Goal: Communication & Community: Answer question/provide support

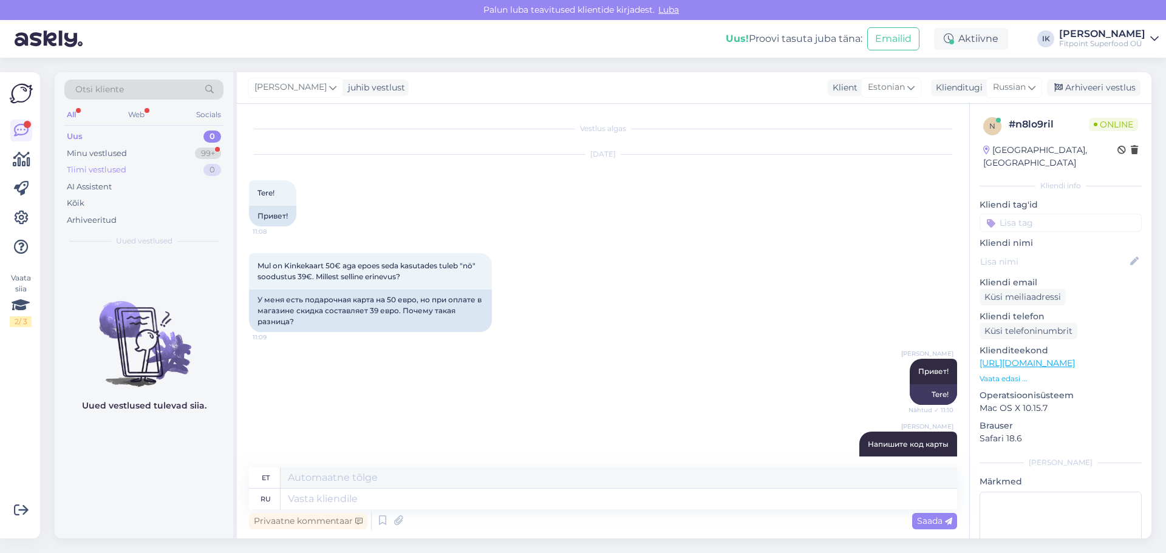
scroll to position [180, 0]
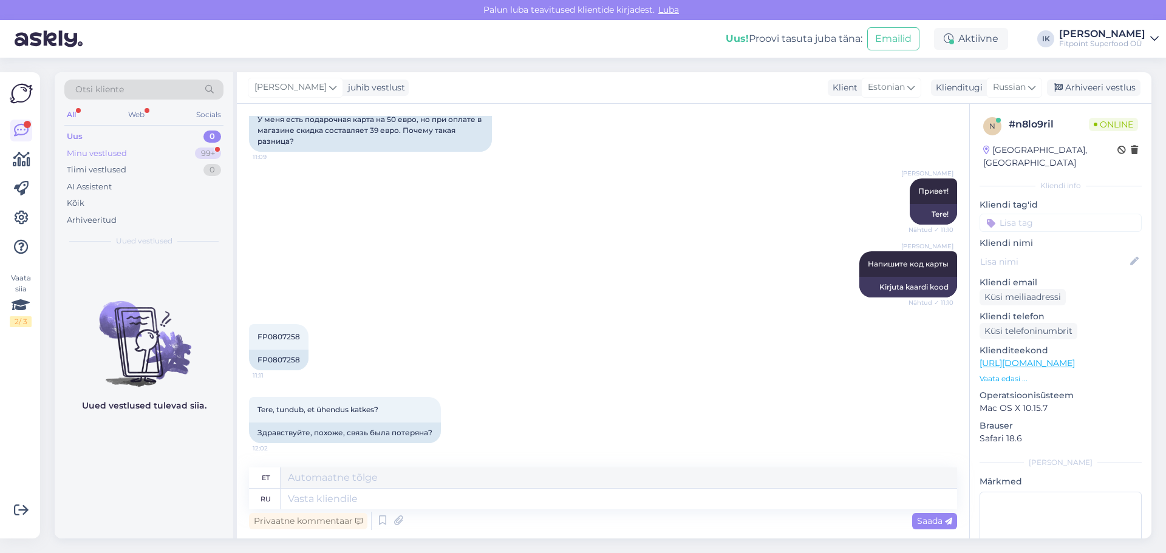
click at [114, 154] on div "Minu vestlused" at bounding box center [97, 154] width 60 height 12
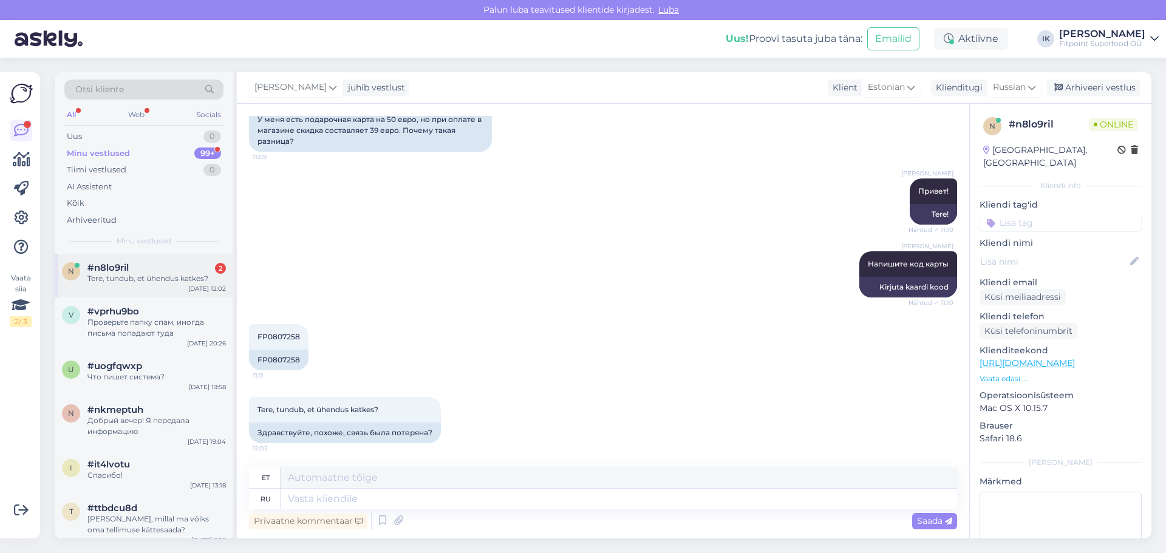
click at [158, 274] on div "Tere, tundub, et ühendus katkes?" at bounding box center [156, 278] width 138 height 11
click at [266, 358] on div "FP0807258" at bounding box center [279, 360] width 60 height 21
copy div "FP0807258"
click at [311, 500] on textarea at bounding box center [619, 499] width 676 height 21
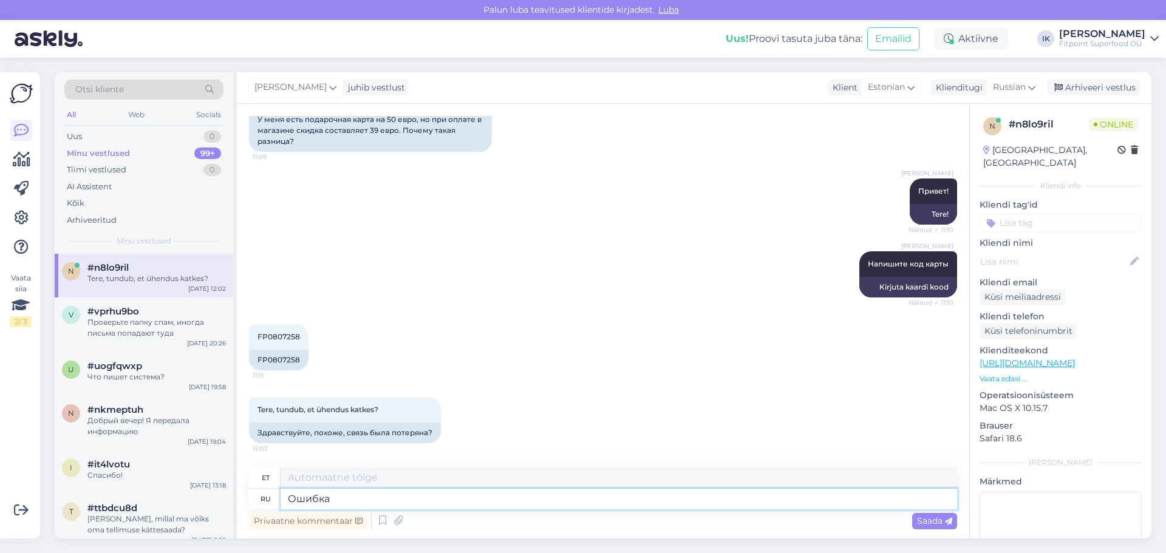
type textarea "Ошибка"
type textarea "Viga"
type textarea "Ошибка исправлена"
type textarea "Viga on parandatud."
type textarea "Ошибка исправлена,"
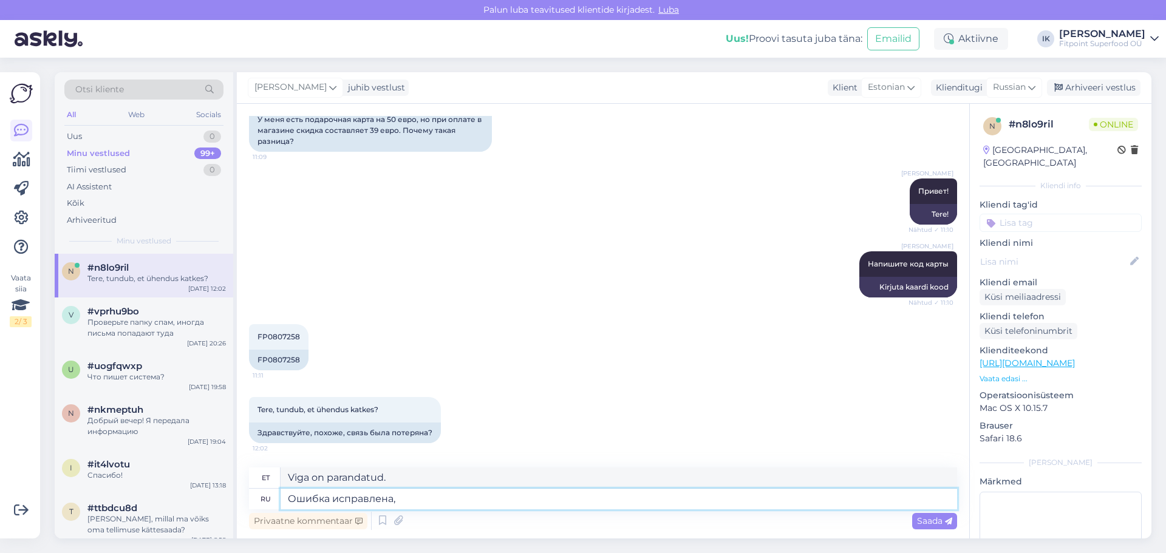
type textarea "Viga on parandatud,"
type textarea "Ошибка исправлена, можете"
type textarea "Viga on parandatud, saate"
type textarea "Ошибка исправлена, можете оформлять з"
type textarea "Viga on parandatud, saate tellimuse esitada"
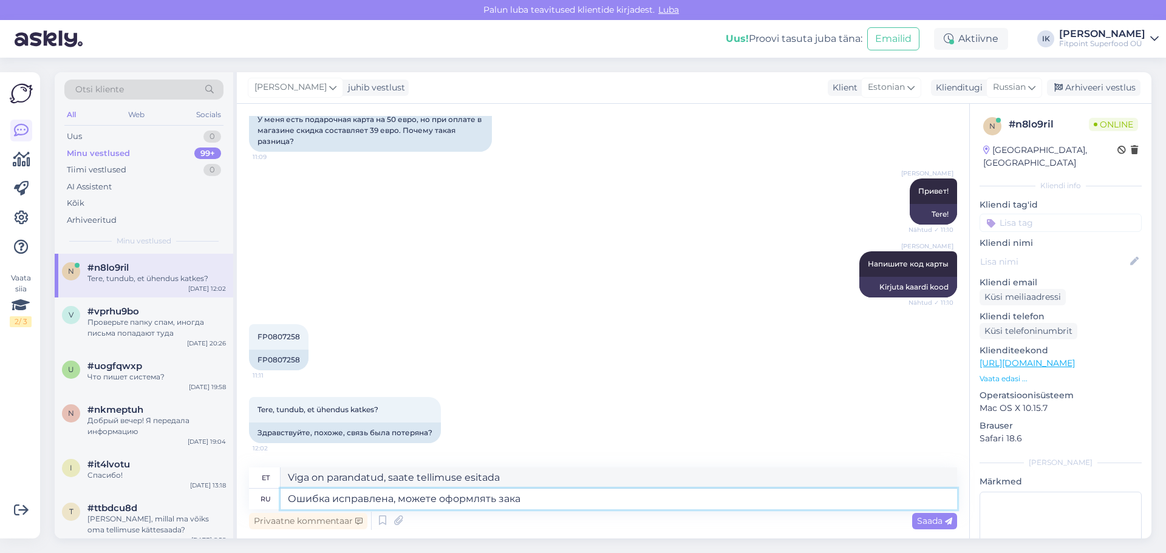
type textarea "Ошибка исправлена, можете оформлять заказ"
type textarea "Viga on parandatud, saate tellimuse esitada."
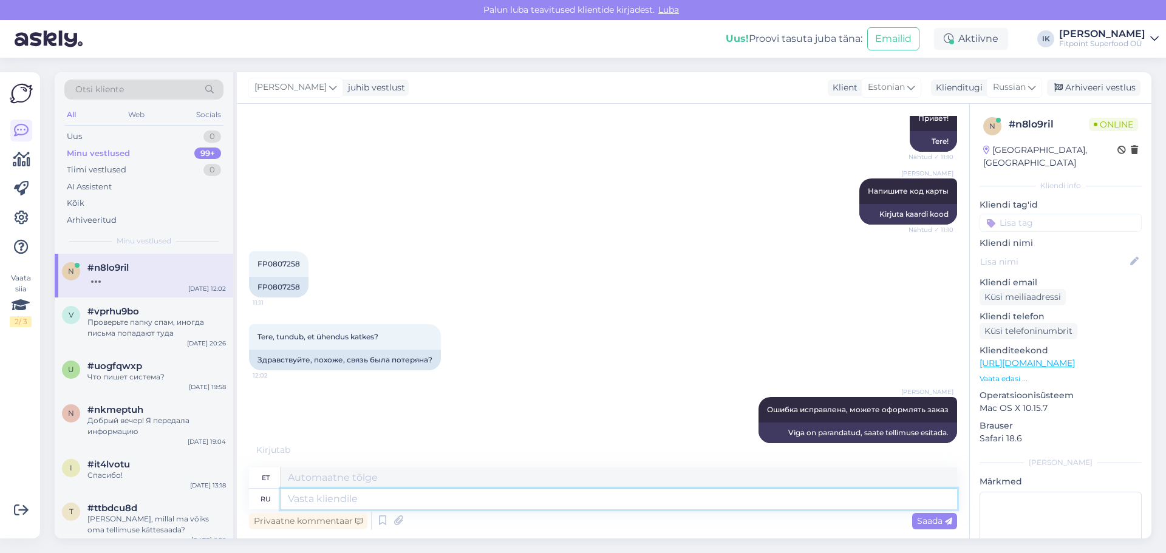
scroll to position [326, 0]
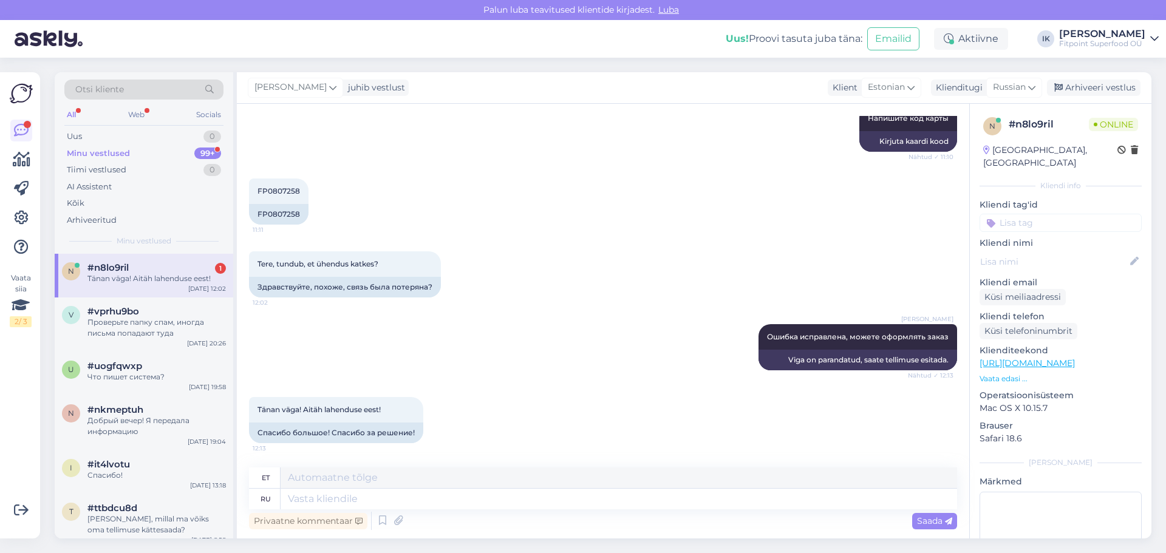
click at [179, 277] on div "Tänan väga! Aitäh lahenduse eest!" at bounding box center [156, 278] width 138 height 11
click at [354, 500] on textarea at bounding box center [619, 499] width 676 height 21
type textarea "Хорошего"
type textarea "Hea"
type textarea "Хорошего дня!"
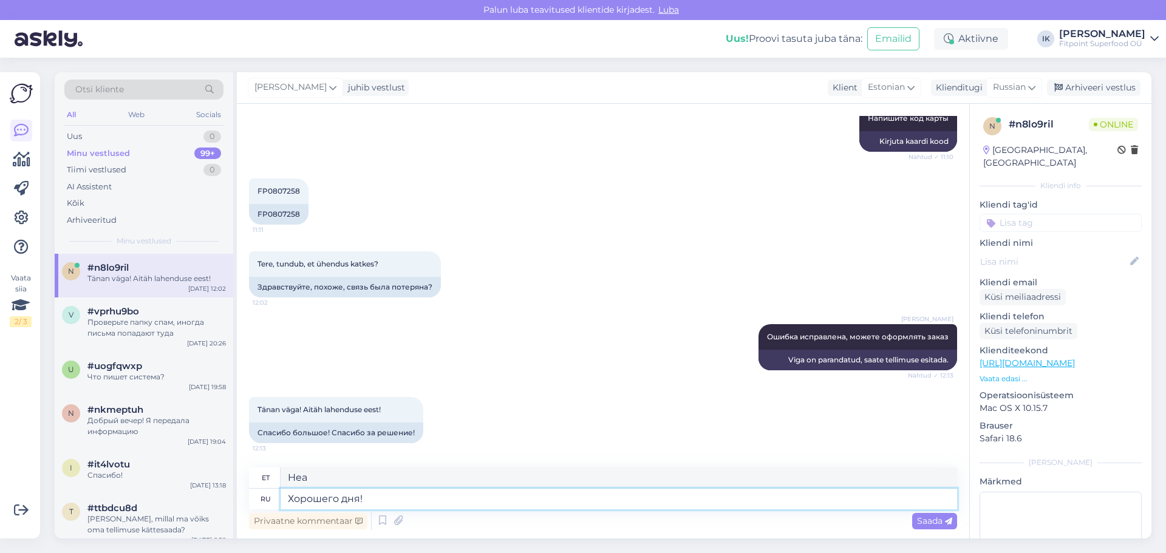
type textarea "Head päeva!"
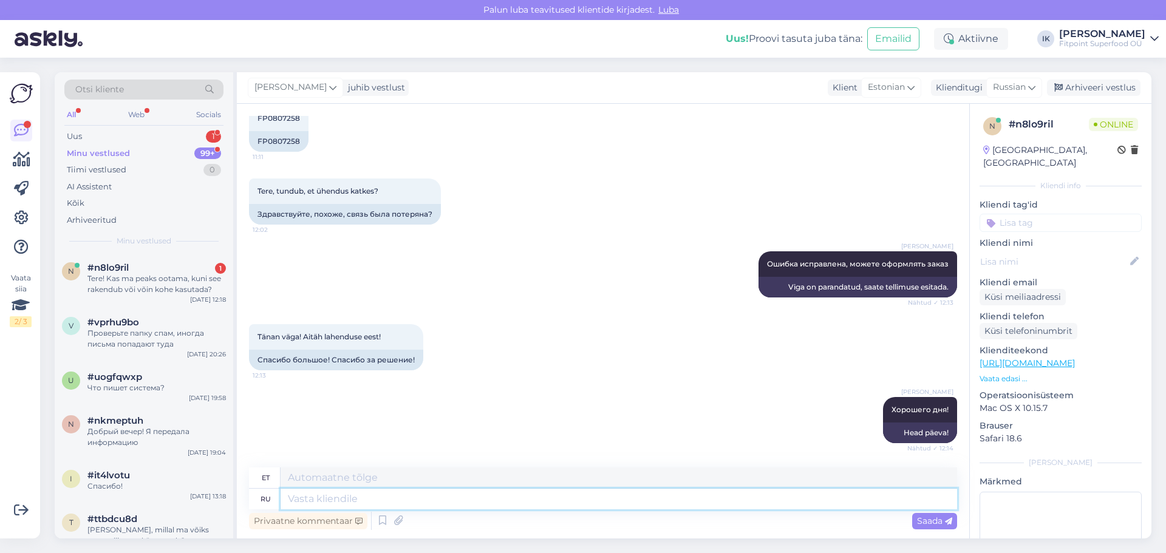
scroll to position [494, 0]
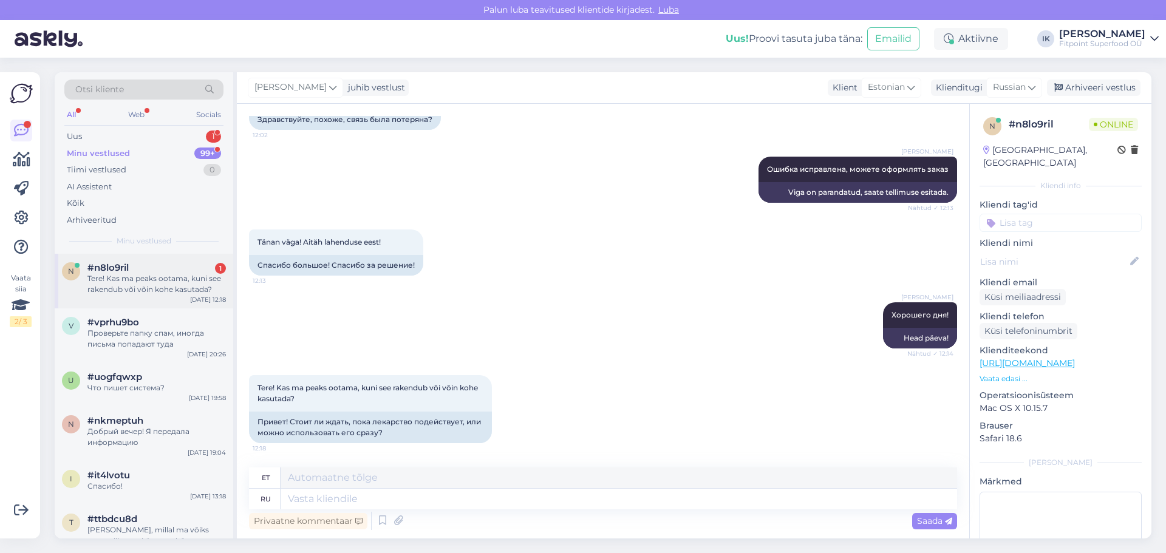
click at [161, 283] on div "Tere! Kas ma peaks ootama, kuni see rakendub või võin kohe kasutada?" at bounding box center [156, 284] width 138 height 22
click at [356, 502] on textarea at bounding box center [619, 499] width 676 height 21
type textarea "уЖЕ"
type textarea "juba"
type textarea "уЖЕ РАБОТАЕТ"
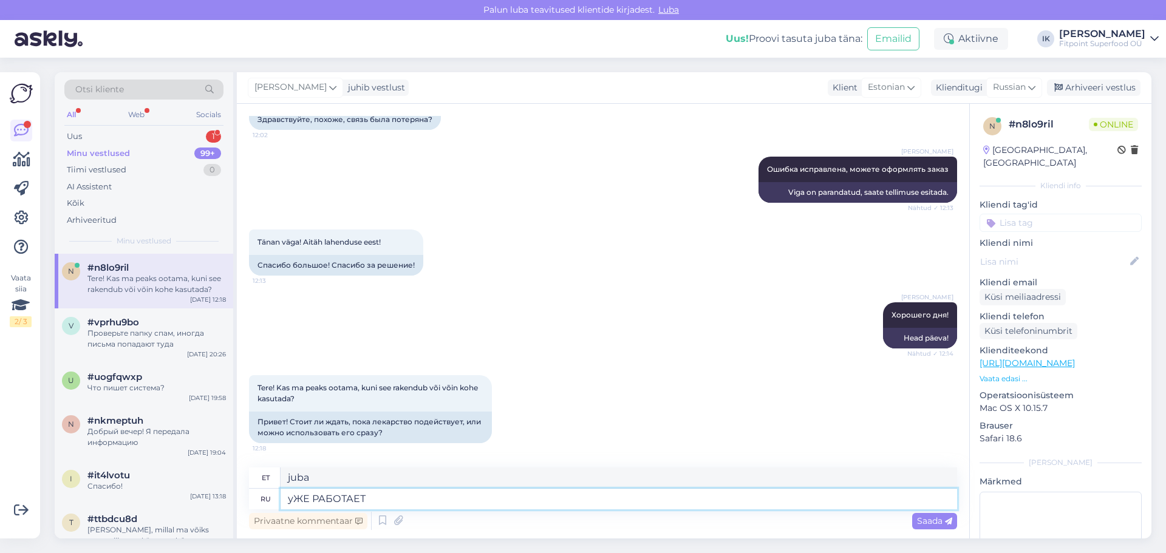
type textarea "JUBA TÖÖTAB"
type textarea "у"
type textarea "juba"
type textarea "Можно"
type textarea "[PERSON_NAME]"
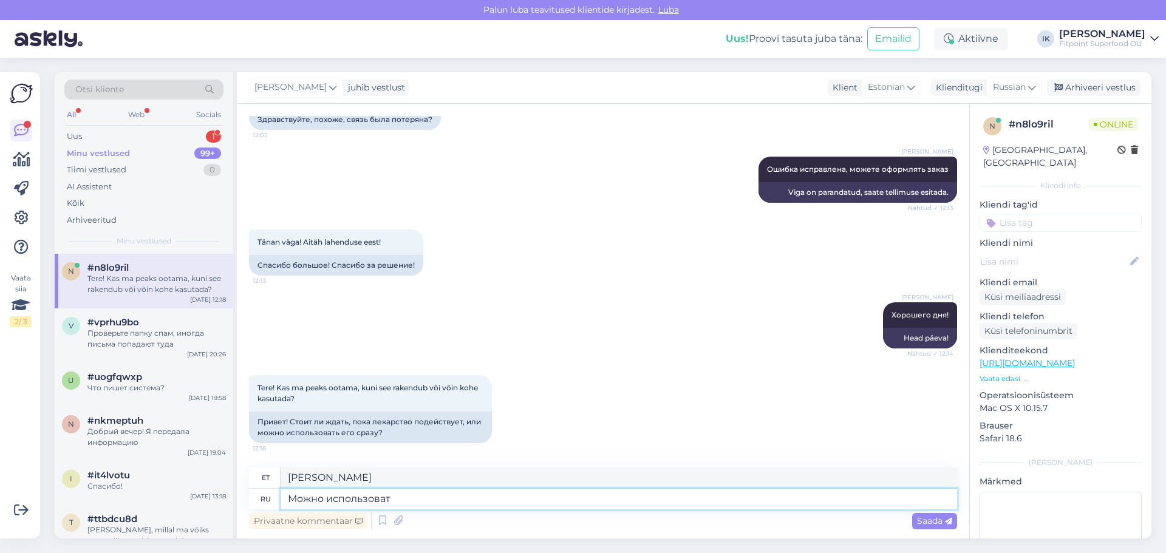
type textarea "Можно использовать"
type textarea "Saab kasutada"
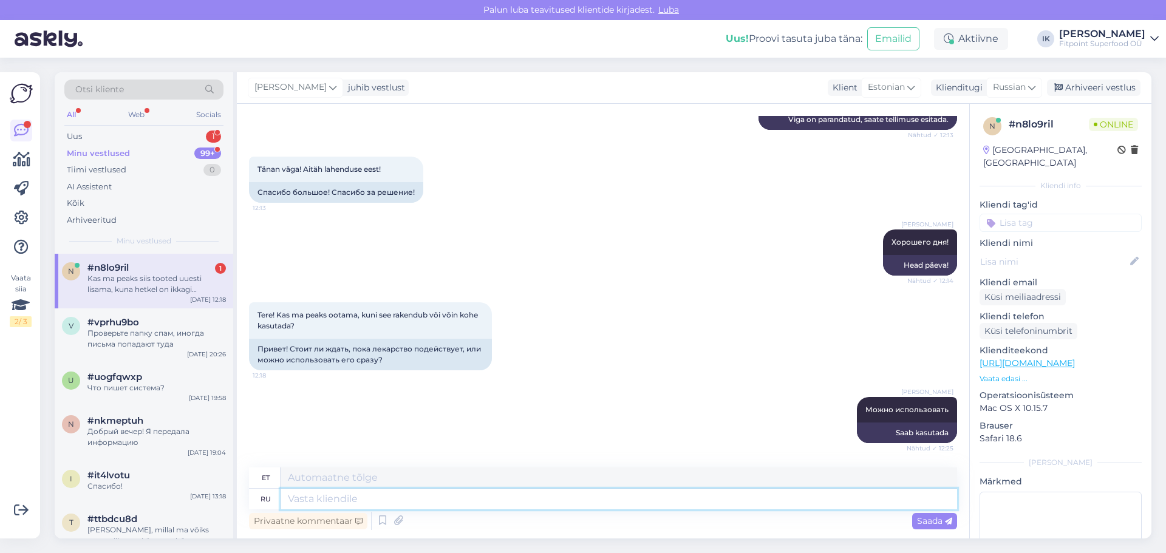
scroll to position [661, 0]
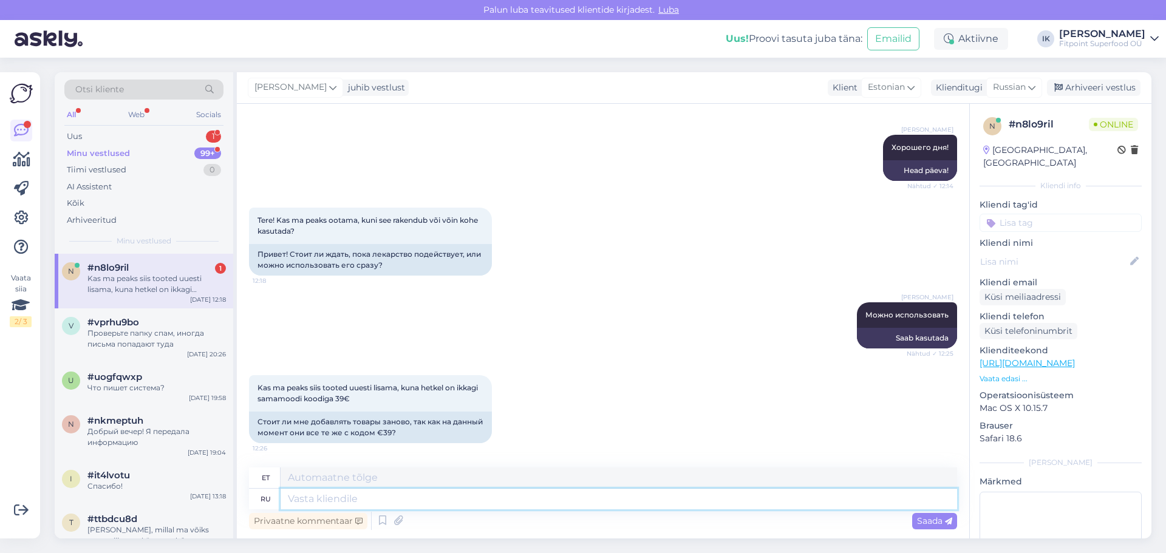
click at [313, 497] on textarea at bounding box center [619, 499] width 676 height 21
type textarea "П"
type textarea "P"
type textarea "Лучше"
type textarea "Parem"
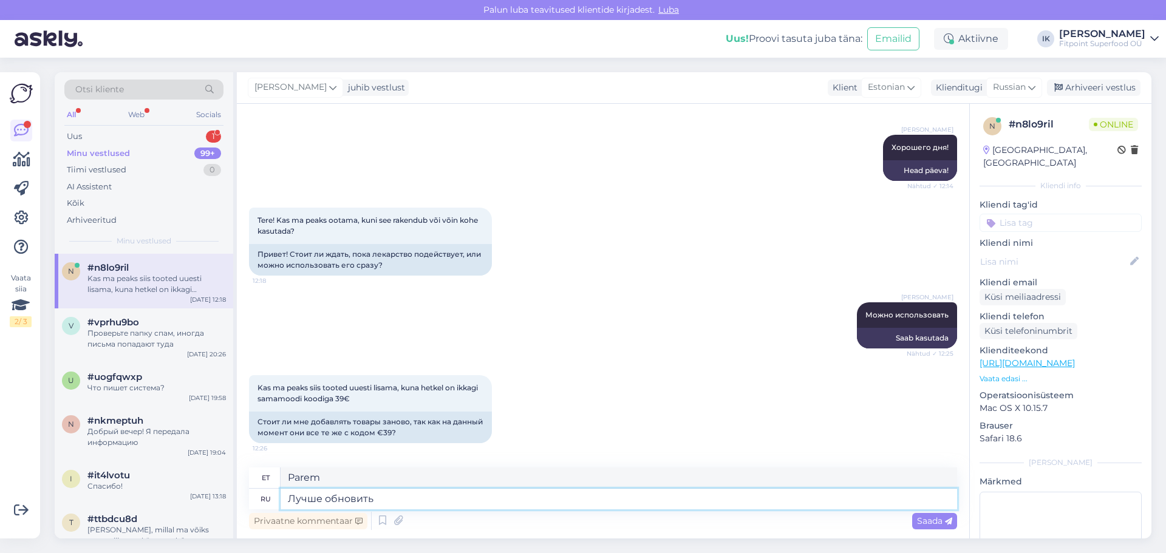
type textarea "Лучше обновить с"
type textarea "Parem värskendus"
type textarea "Лучше обновить страницу"
type textarea "Parem on lehte värskendada"
type textarea "Лучше обновить страницу,"
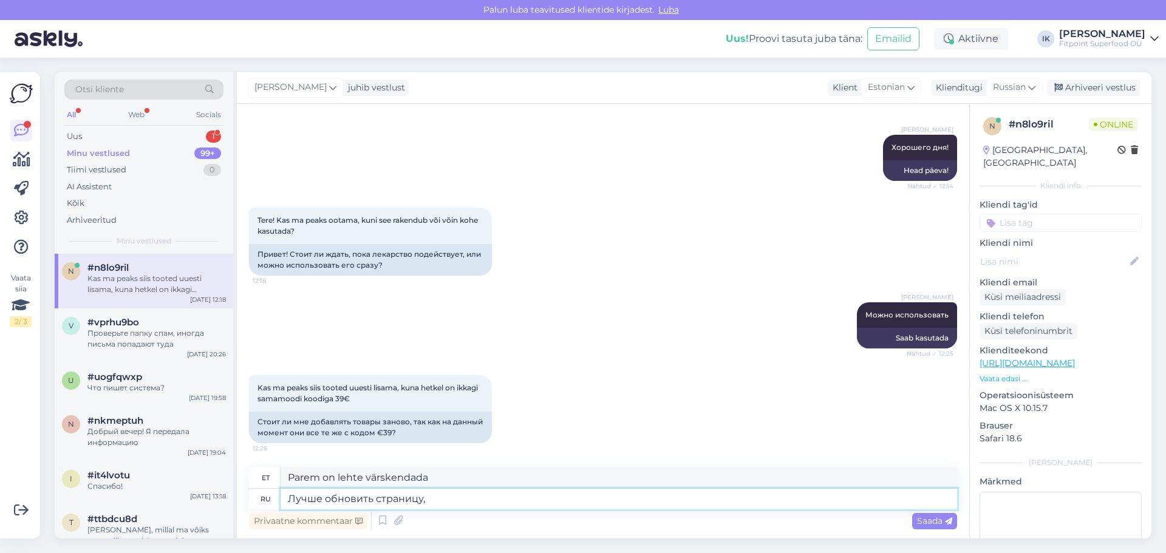
type textarea "Parem on lehte värskendada,"
type textarea "Лучше обновить страницу, удалить"
type textarea "Parem värskenda lehte, kustuta"
type textarea "Лучше обнови"
type textarea "Parem on lehte värskendada,"
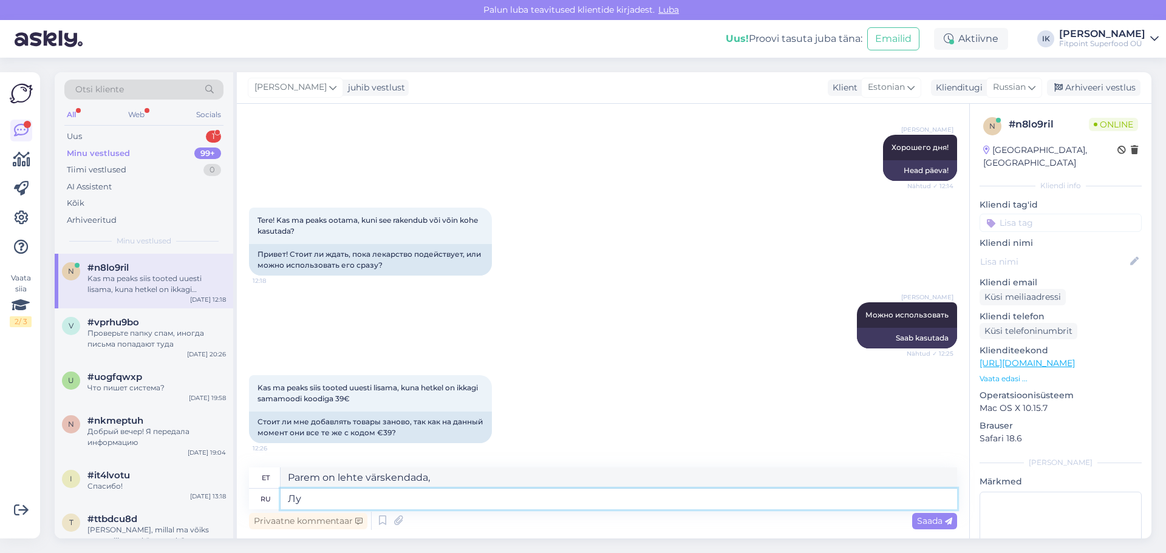
type textarea "[PERSON_NAME]"
type textarea "Parem"
type textarea "Parem värskendus"
type textarea "У"
type textarea "U"
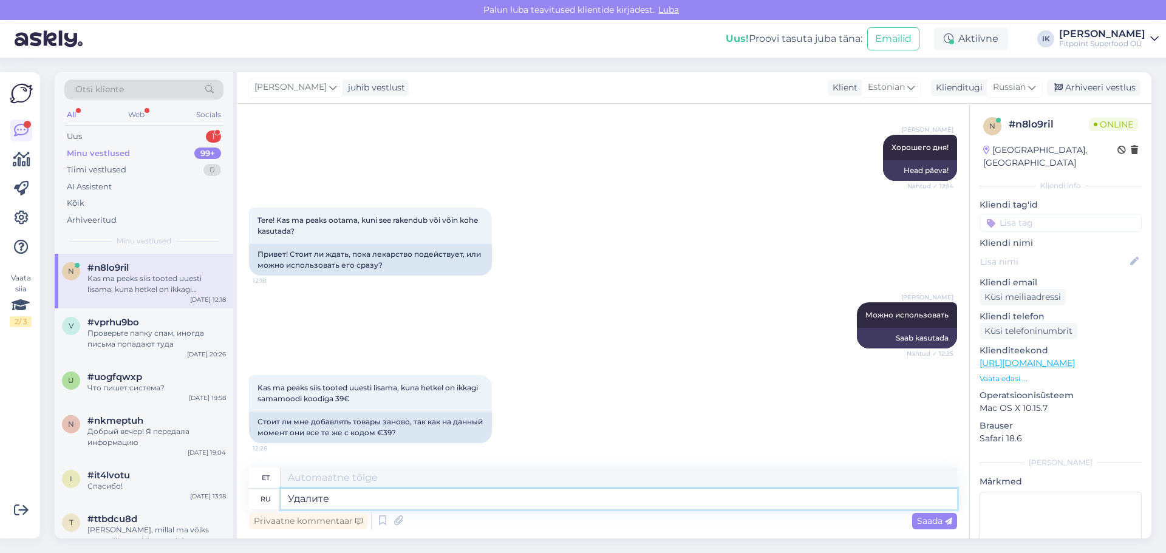
type textarea "Удалите"
type textarea "Kustuta"
type textarea "Удалите код"
type textarea "Eemalda kood"
type textarea "Удалите код,"
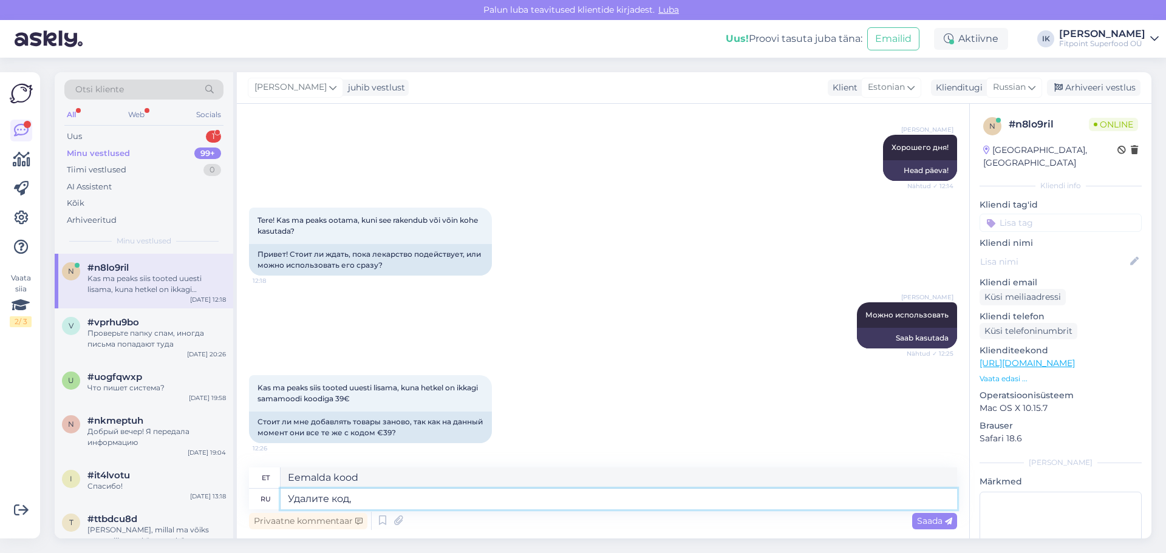
type textarea "Eemalda kood,"
type textarea "Удалите код, и"
type textarea "Eemalda kood ja"
type textarea "Удалите код, и введ"
type textarea "Kustuta kood ja sisesta"
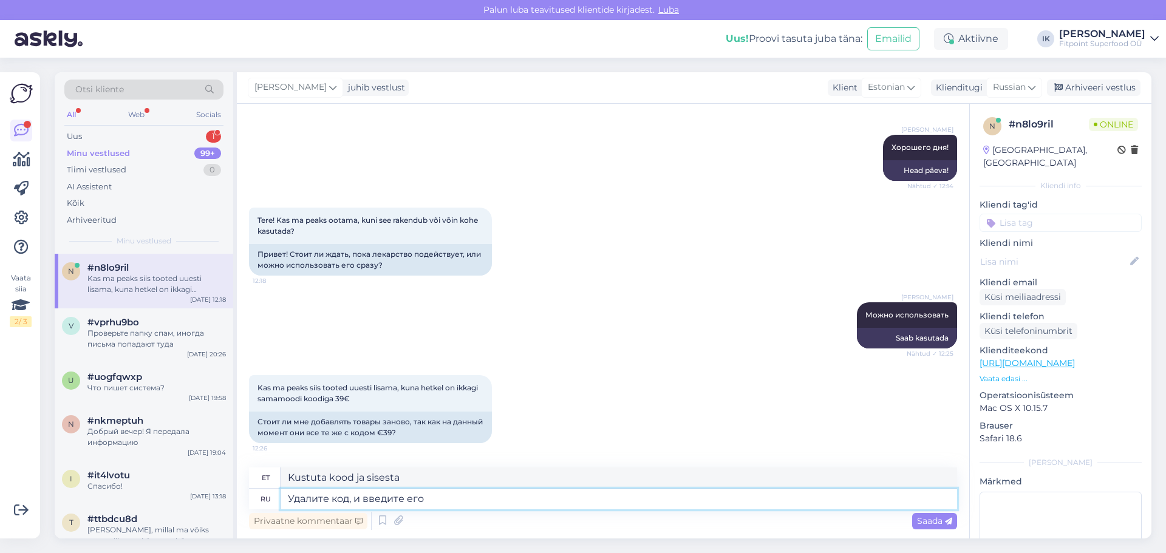
type textarea "Удалите код, и введите его з"
type textarea "Kustuta kood ja sisesta see"
type textarea "Удалите код, и введите его заново"
type textarea "Kustuta kood ja sisesta see uuesti"
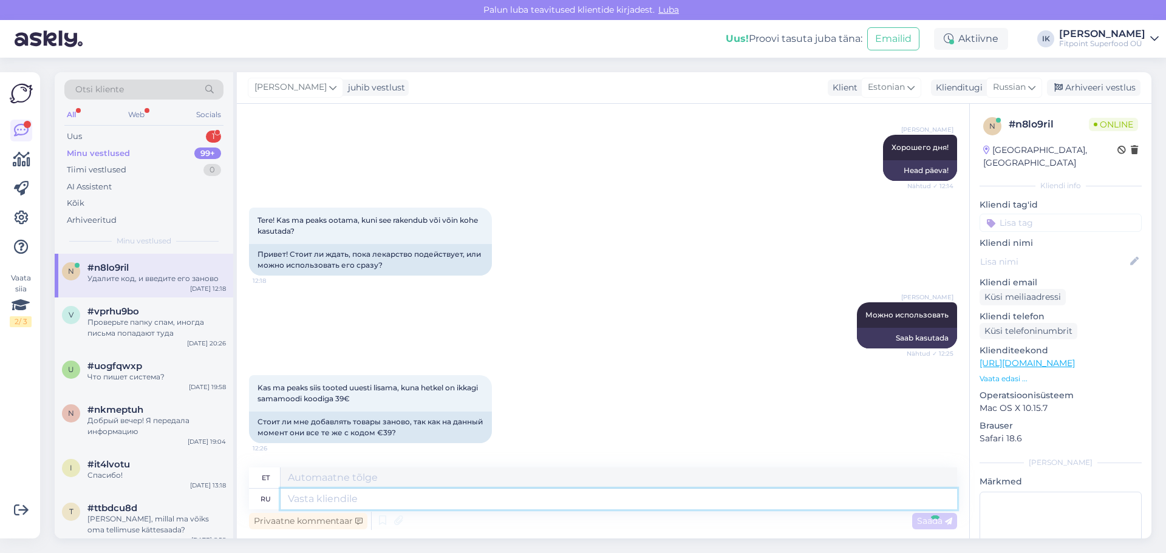
scroll to position [734, 0]
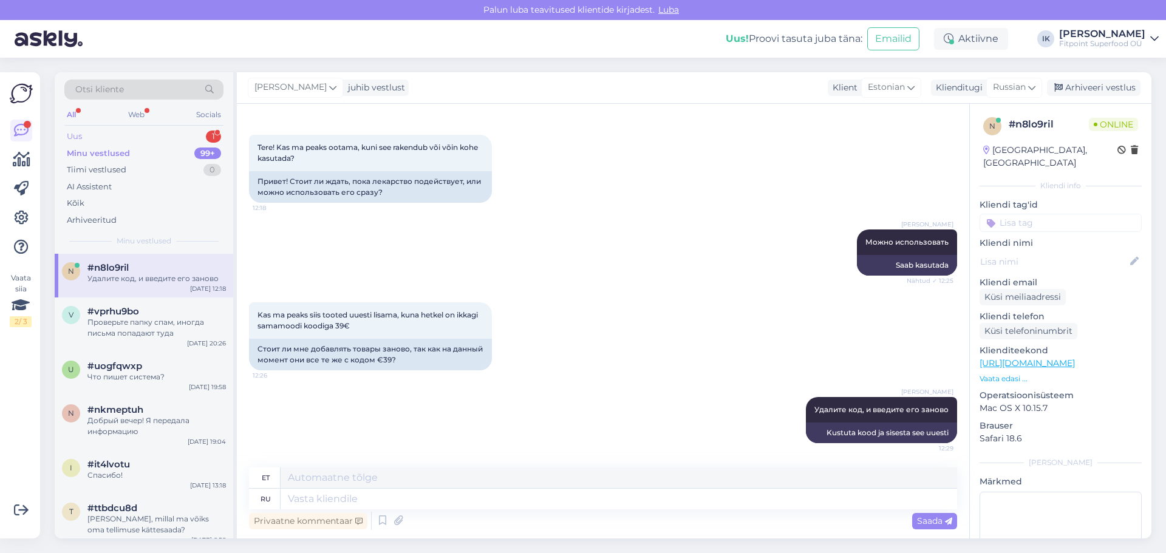
click at [83, 135] on div "Uus 1" at bounding box center [143, 136] width 159 height 17
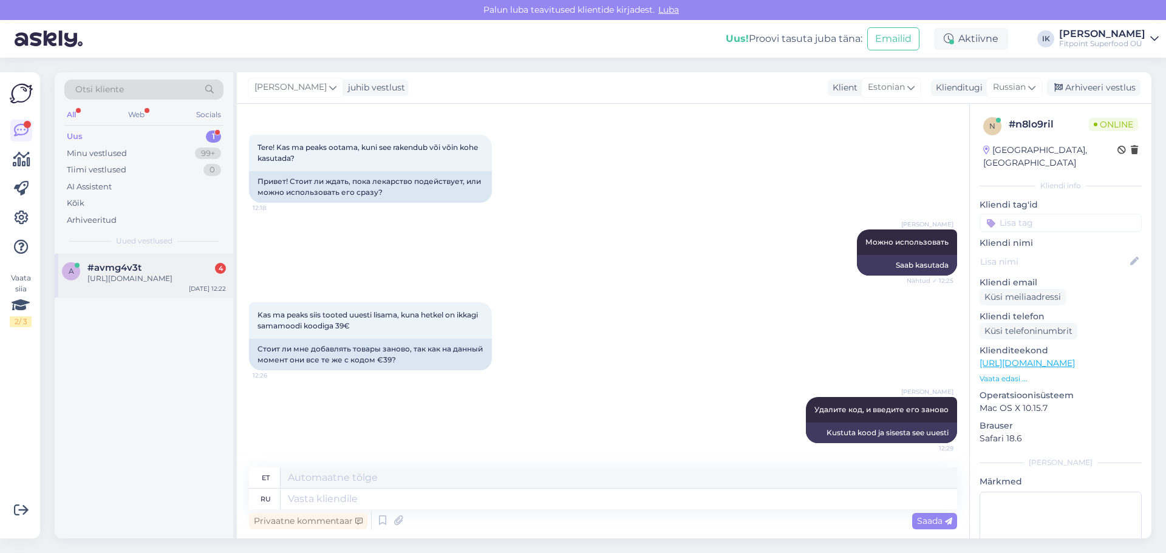
click at [149, 281] on div "[URL][DOMAIN_NAME]" at bounding box center [156, 278] width 138 height 11
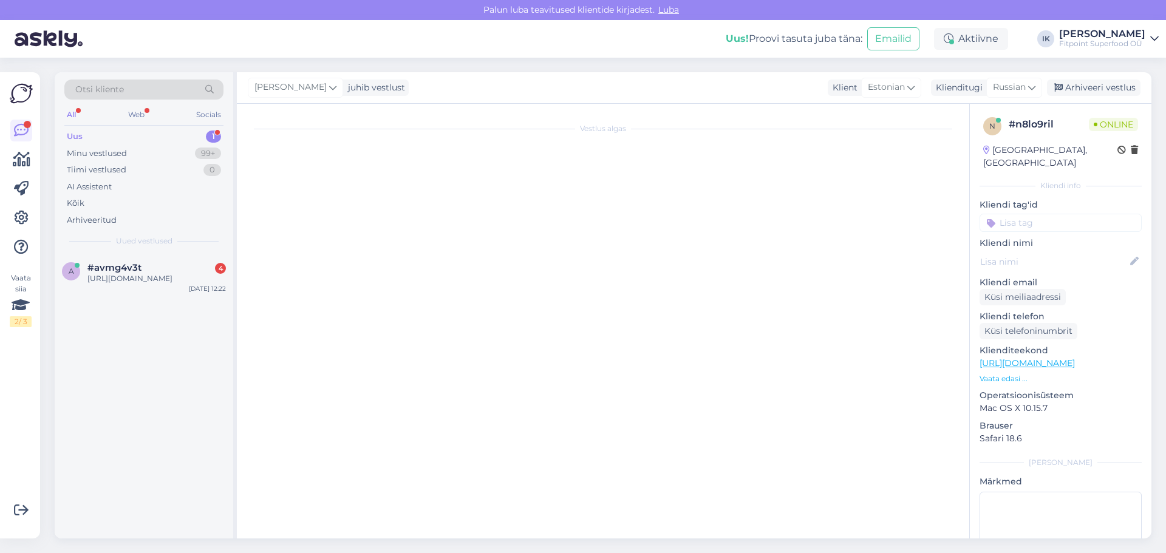
scroll to position [1312, 0]
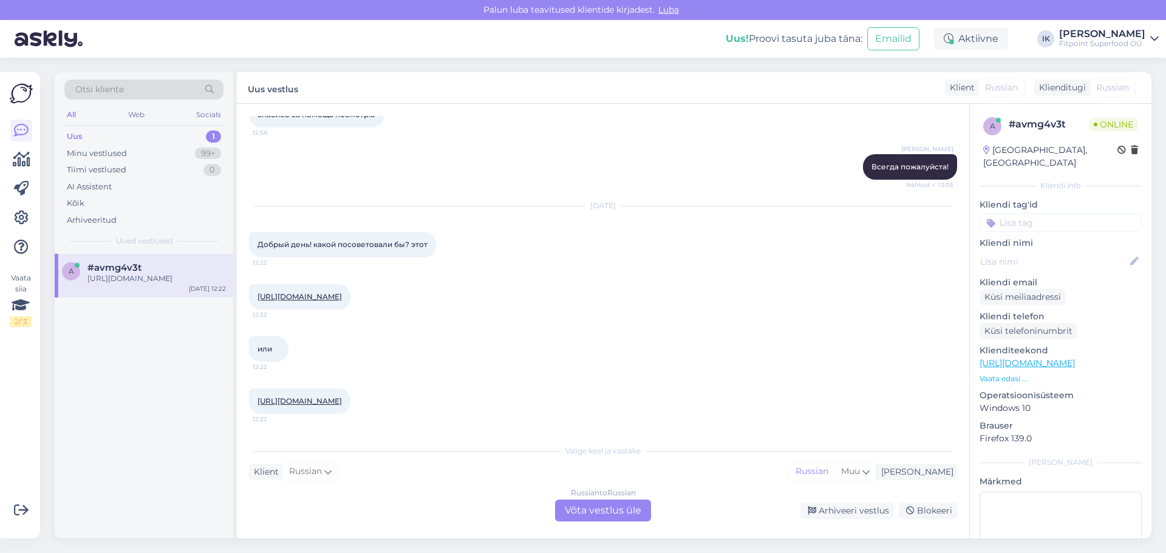
click at [607, 512] on div "Russian to Russian Võta vestlus üle" at bounding box center [603, 511] width 96 height 22
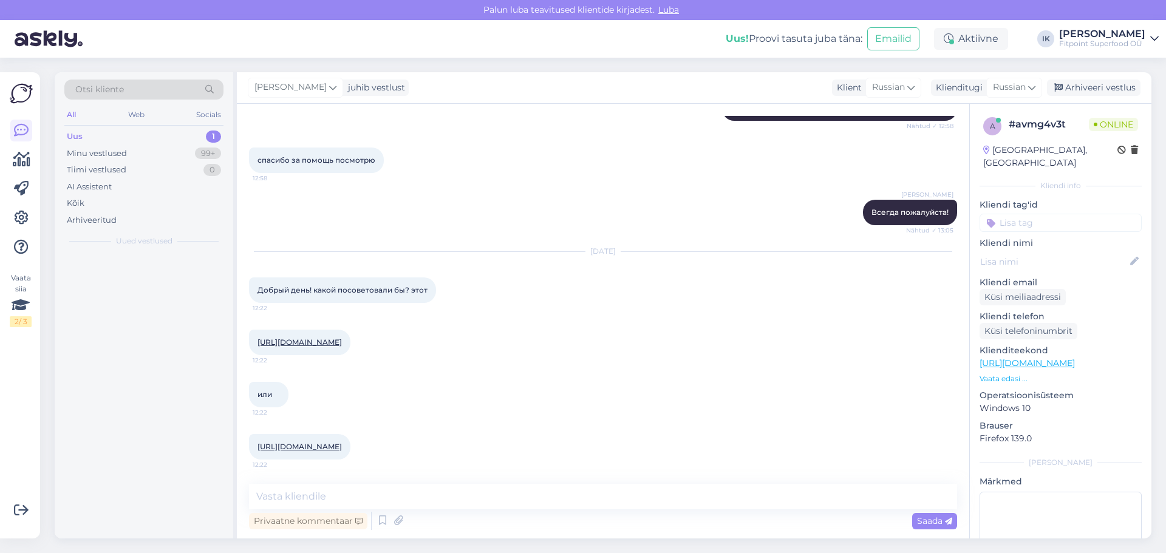
scroll to position [1267, 0]
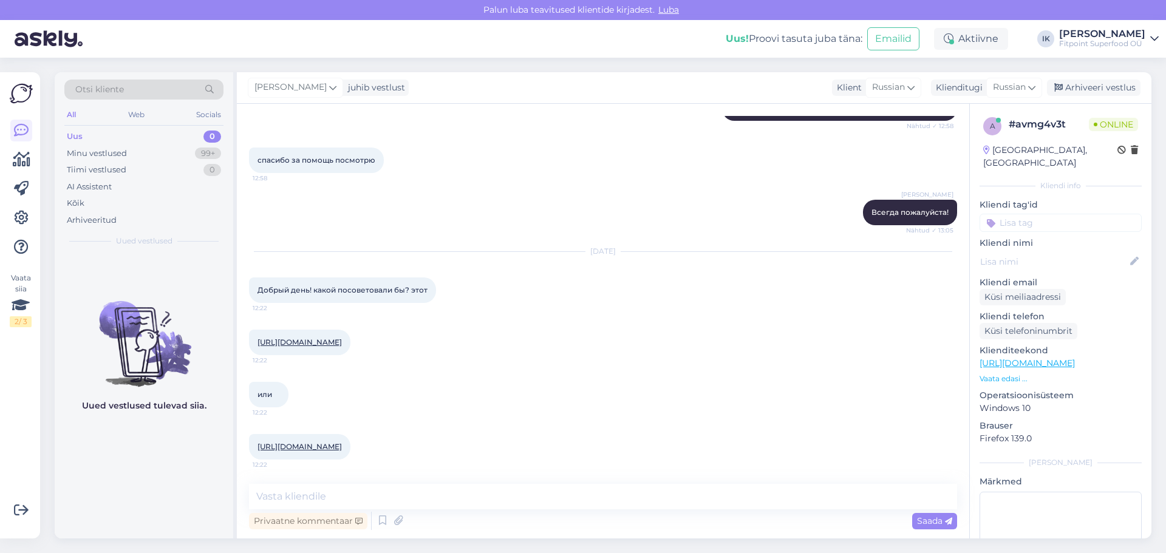
drag, startPoint x: 324, startPoint y: 307, endPoint x: 843, endPoint y: 339, distance: 520.1
click at [843, 339] on div "[URL][DOMAIN_NAME] 12:22" at bounding box center [603, 342] width 708 height 52
click at [322, 497] on textarea at bounding box center [603, 497] width 708 height 26
type textarea "П"
type textarea "Добрый день!"
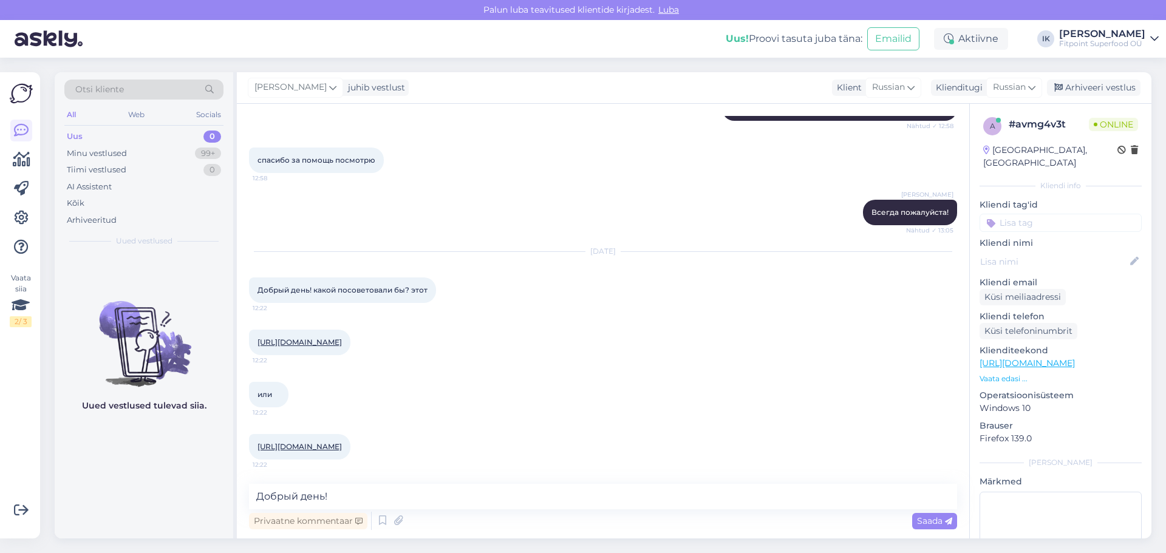
click at [299, 338] on link "[URL][DOMAIN_NAME]" at bounding box center [299, 342] width 84 height 9
click at [257, 338] on link "[URL][DOMAIN_NAME]" at bounding box center [299, 342] width 84 height 9
click at [326, 496] on textarea "Добрый день!" at bounding box center [603, 497] width 708 height 26
click at [918, 519] on span "Saada" at bounding box center [934, 520] width 35 height 11
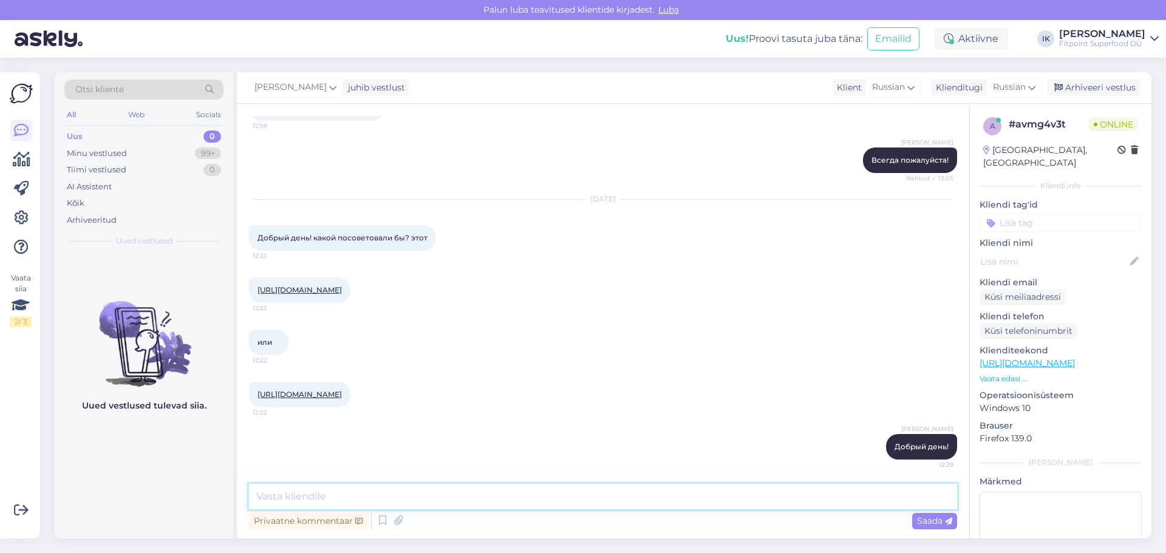
click at [344, 494] on textarea at bounding box center [603, 497] width 708 height 26
type textarea "Оба варианта хорошие"
click at [918, 523] on span "Saada" at bounding box center [934, 520] width 35 height 11
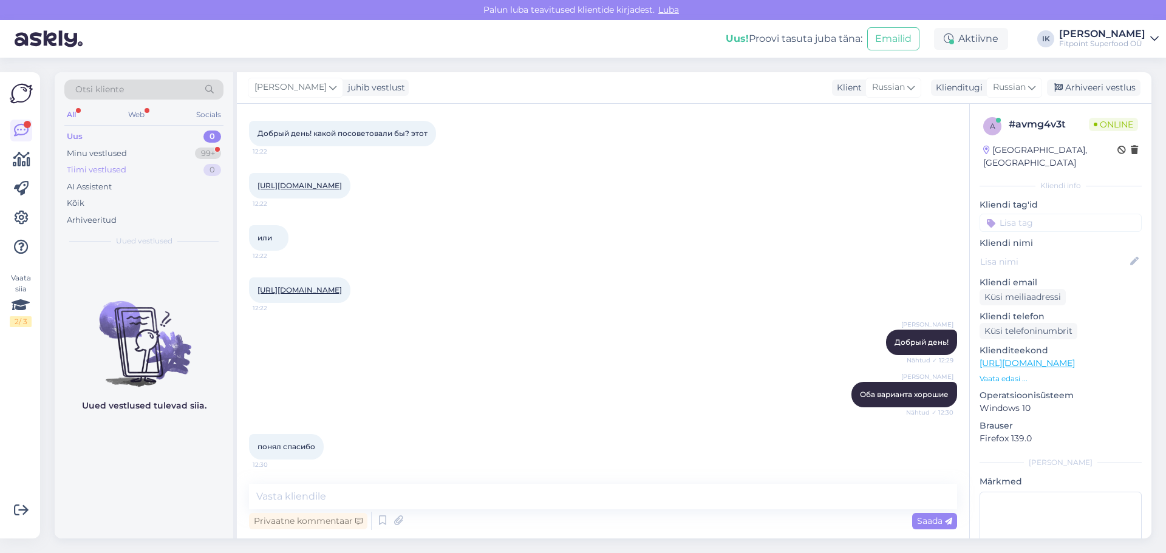
scroll to position [1423, 0]
click at [120, 152] on div "Minu vestlused" at bounding box center [97, 154] width 60 height 12
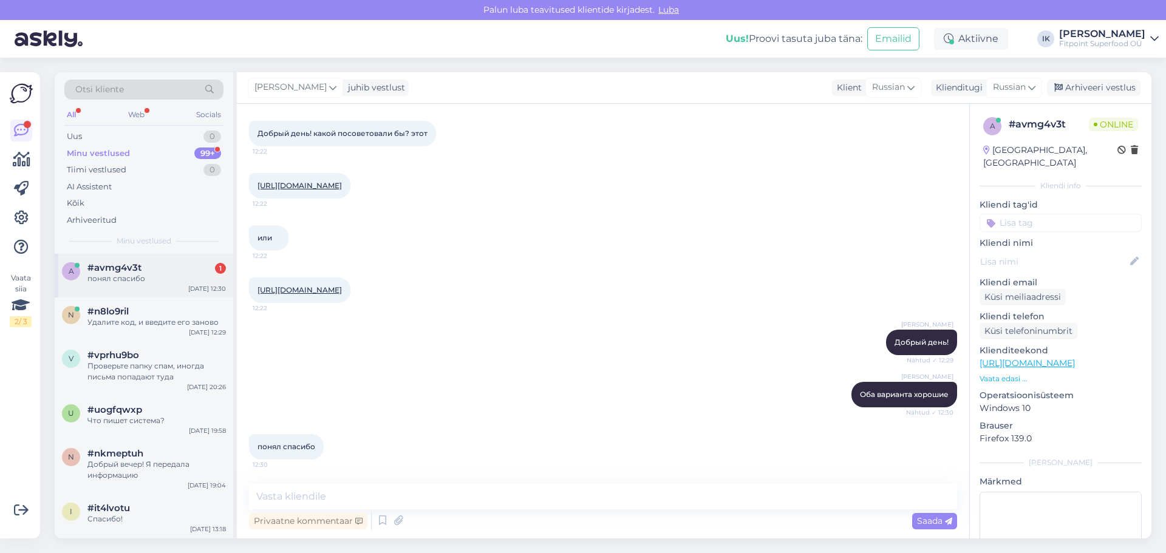
click at [102, 281] on div "понял спасибо" at bounding box center [156, 278] width 138 height 11
click at [317, 491] on textarea at bounding box center [603, 497] width 708 height 26
type textarea "Хорошего дня!"
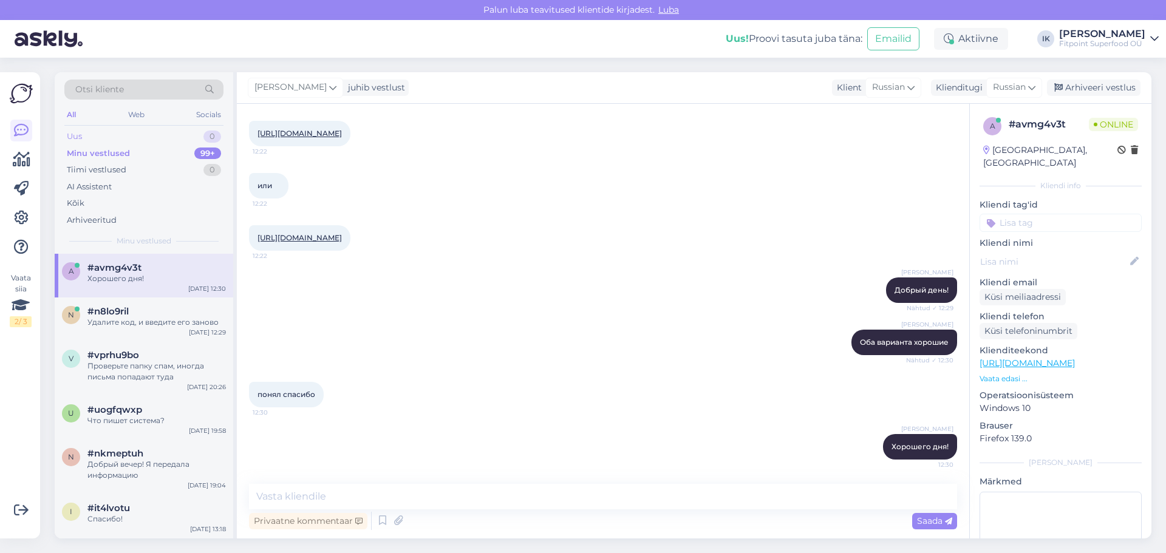
click at [101, 138] on div "Uus 0" at bounding box center [143, 136] width 159 height 17
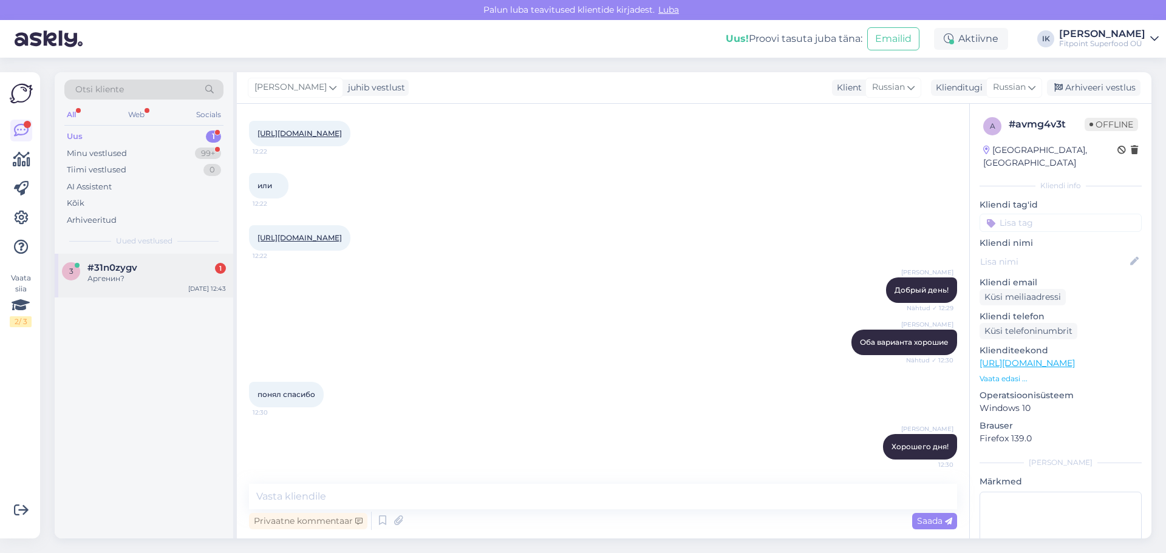
click at [121, 270] on span "#31n0zygv" at bounding box center [112, 267] width 50 height 11
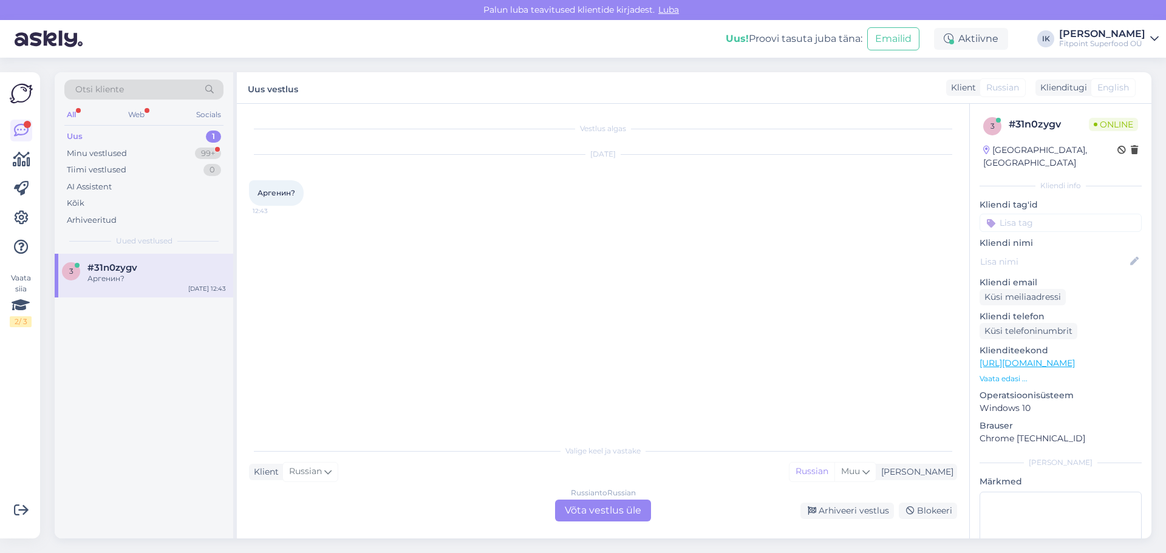
click at [589, 514] on div "Russian to Russian Võta vestlus üle" at bounding box center [603, 511] width 96 height 22
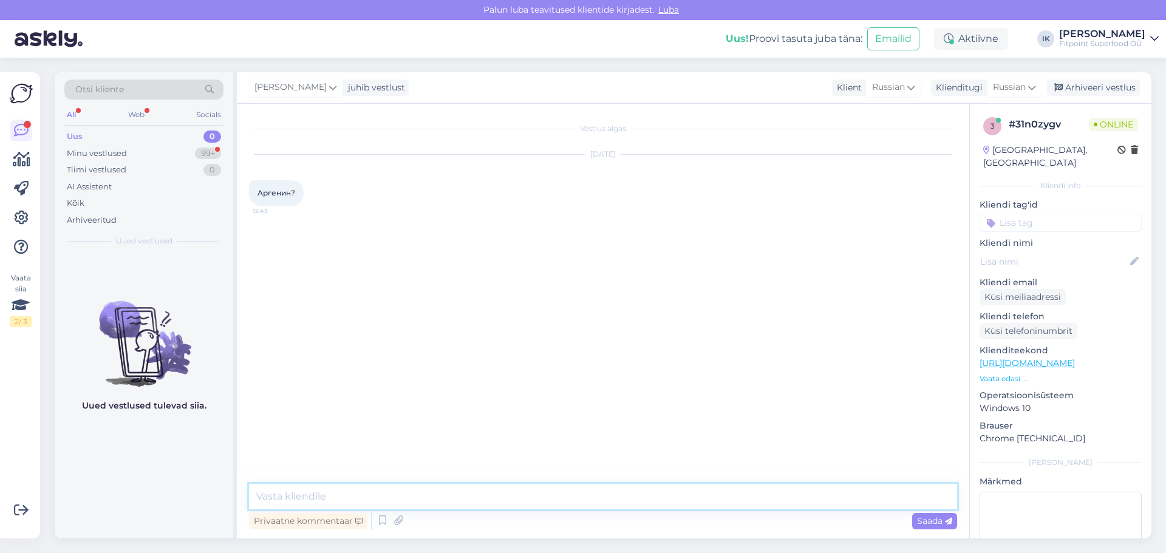
click at [288, 491] on textarea at bounding box center [603, 497] width 708 height 26
click at [345, 500] on textarea at bounding box center [603, 497] width 708 height 26
type textarea "Добрый день!"
paste textarea "[URL][DOMAIN_NAME]"
type textarea "[URL][DOMAIN_NAME]"
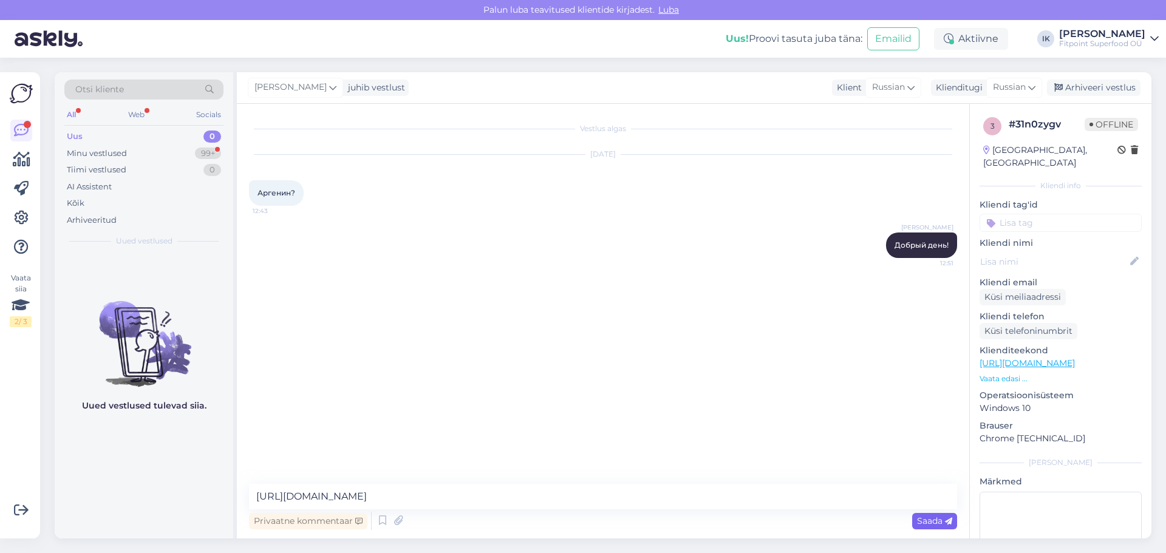
click at [940, 522] on span "Saada" at bounding box center [934, 520] width 35 height 11
click at [116, 151] on div "Minu vestlused" at bounding box center [97, 154] width 60 height 12
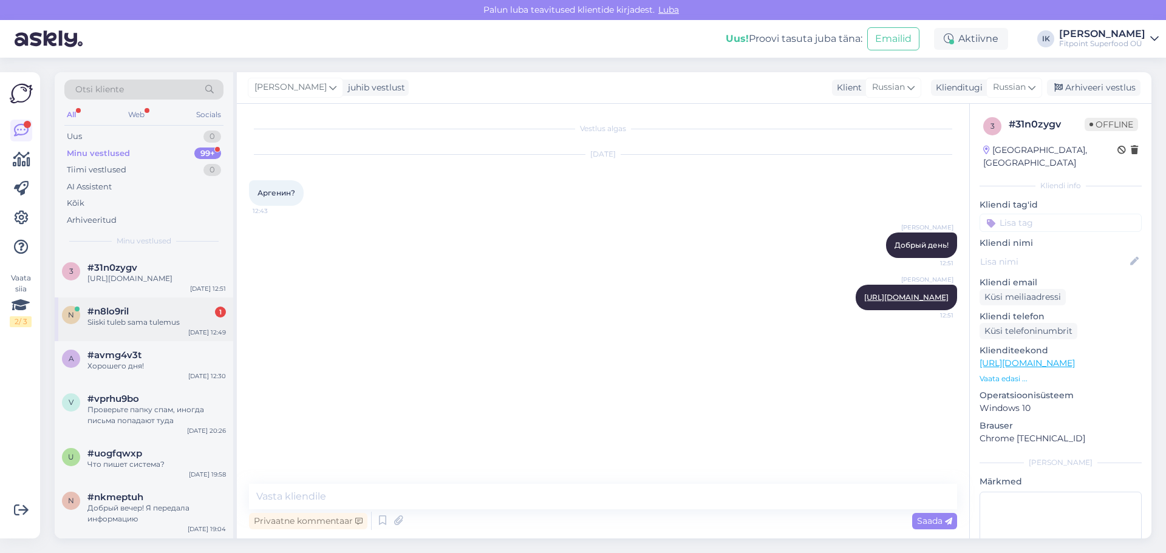
click at [140, 321] on div "Siiski tuleb sama tulemus" at bounding box center [156, 322] width 138 height 11
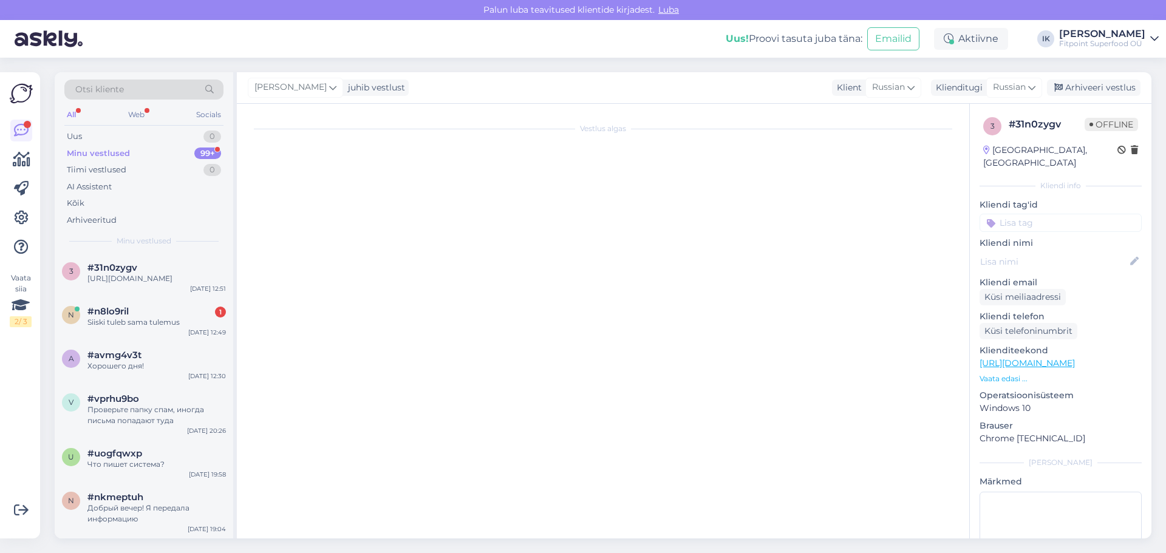
scroll to position [883, 0]
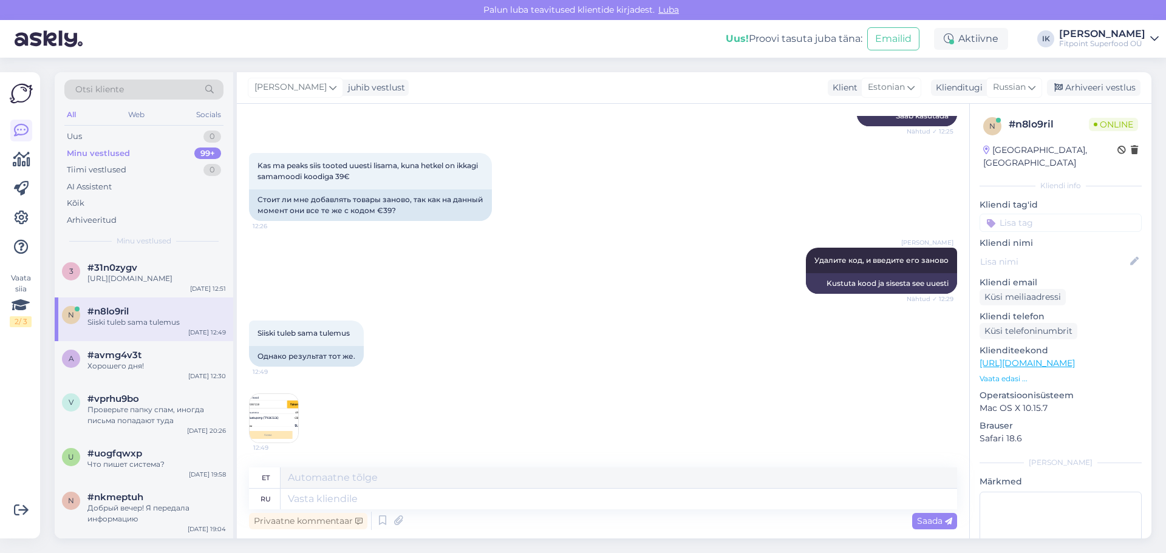
click at [273, 418] on img at bounding box center [274, 418] width 49 height 49
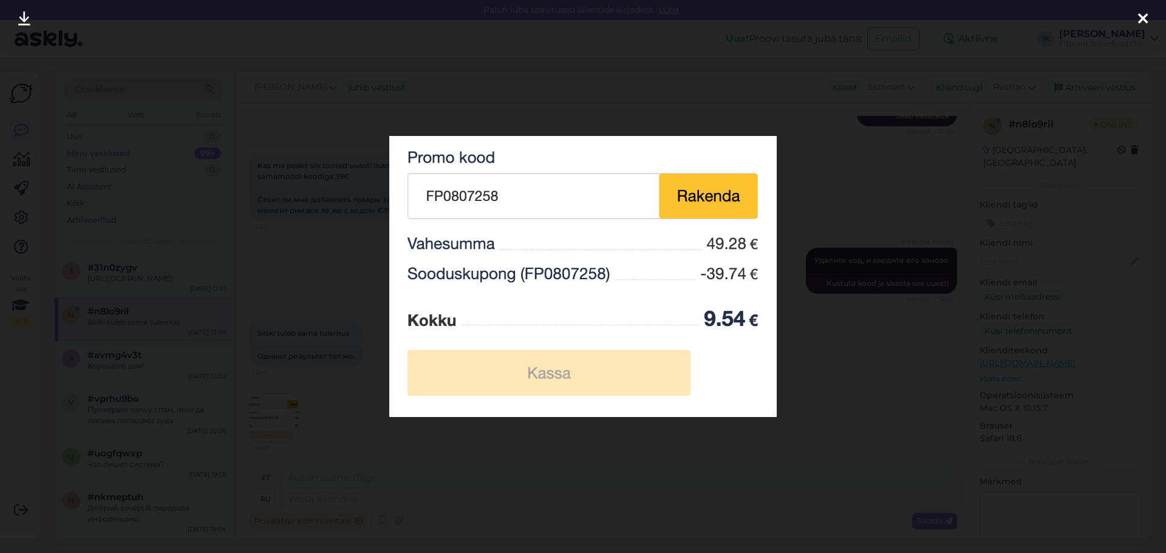
click at [1138, 19] on icon at bounding box center [1143, 20] width 10 height 16
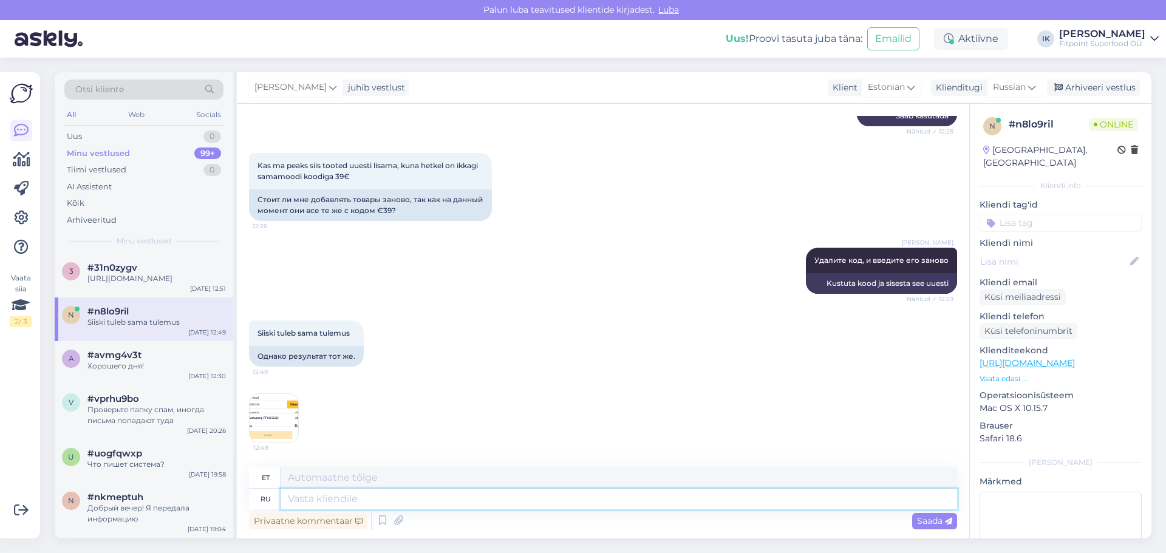
click at [311, 504] on textarea at bounding box center [619, 499] width 676 height 21
type textarea "сделайте по"
type textarea "tee seda"
type textarea "сделайте пожалуйста"
type textarea "palun tee seda"
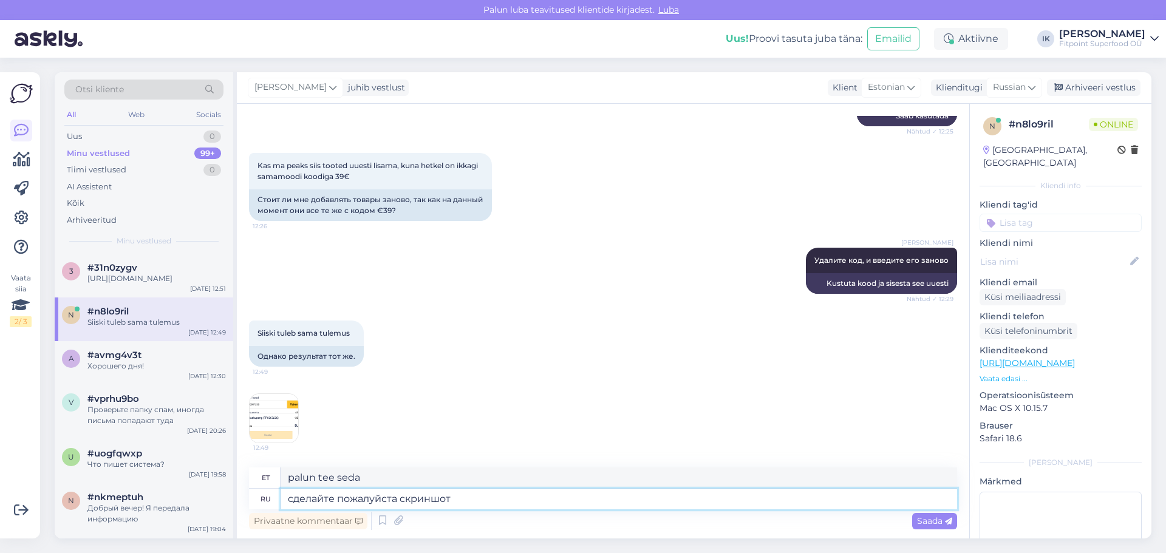
type textarea "сделайте пожалуйста скриншот э"
type textarea "palun tehke ekraanipilt"
type textarea "сделайте пожалуйста скриншот экрана"
type textarea "Palun tehke ekraanipilt"
type textarea "сделайте пожалуйста скриншот экрана,"
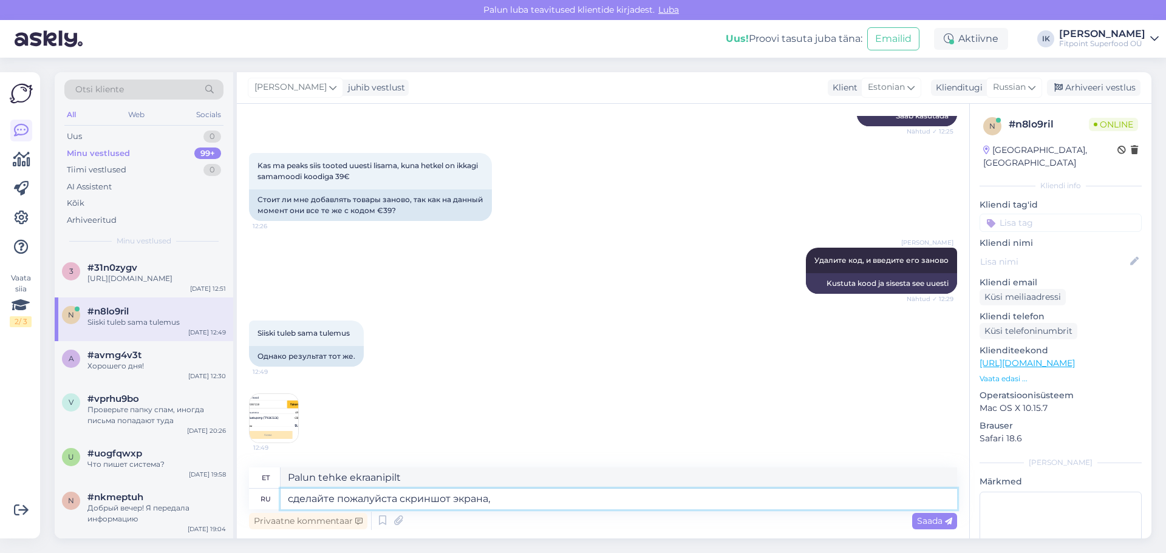
type textarea "Palun tehke ekraanipilt,"
type textarea "сделайте пожалуйста скриншот экрана, попробуем"
type textarea "Palun tee ekraanipilt, proovime järele."
type textarea "сделайте пожалуйста скриншот экрана, попробуем данный товар то"
type textarea "Palun tehke ekraanipilt, proovime seda toodet"
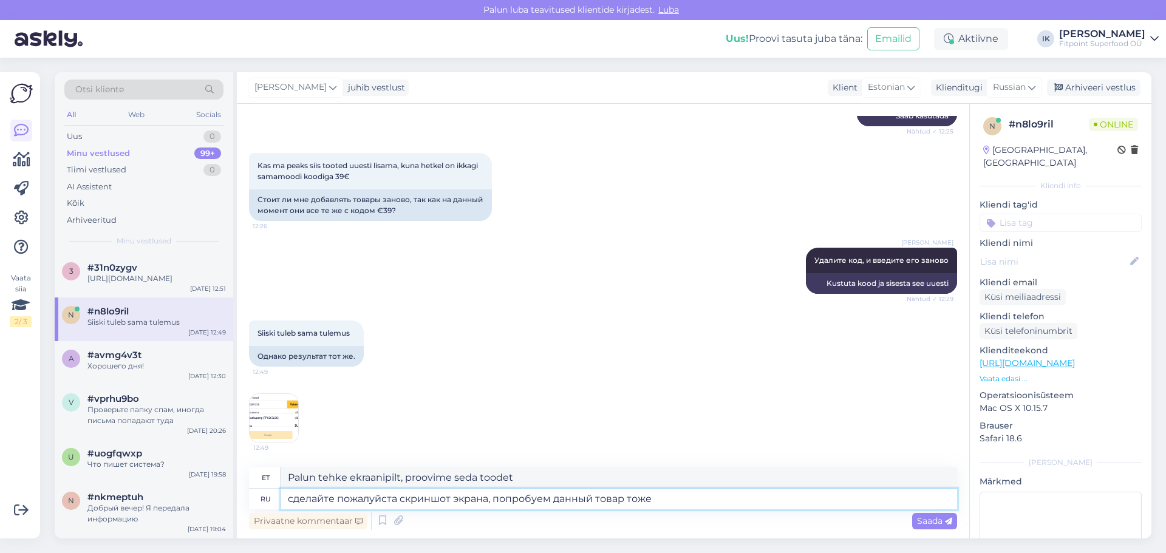
type textarea "сделайте пожалуйста скриншот экрана, попробуем данный товар тоже"
type textarea "Palun tee ekraanipilt, proovime ka seda toodet"
type textarea "сделайте пожалуйста скриншот экрана, попробуем данный"
type textarea "Palun tehke ekraanipilt, proovime seda toodet"
type textarea "сделайте пожалуйста скриншот экрана, попробуем данный"
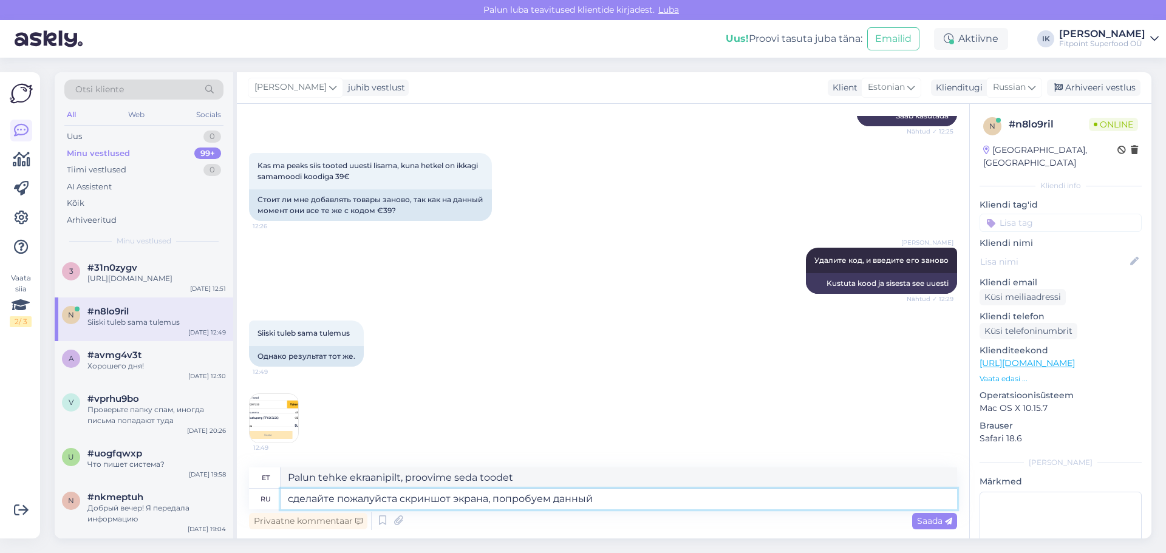
type textarea "Palun tee ekraanipilt, proovime järele."
type textarea "сделайте пожалуйста скриншот экрана"
type textarea "Palun tehke ekraanipilt"
type textarea "сделайте пожалуйста скриншот экрана, что"
type textarea "Palun tehke ekraanipilt,"
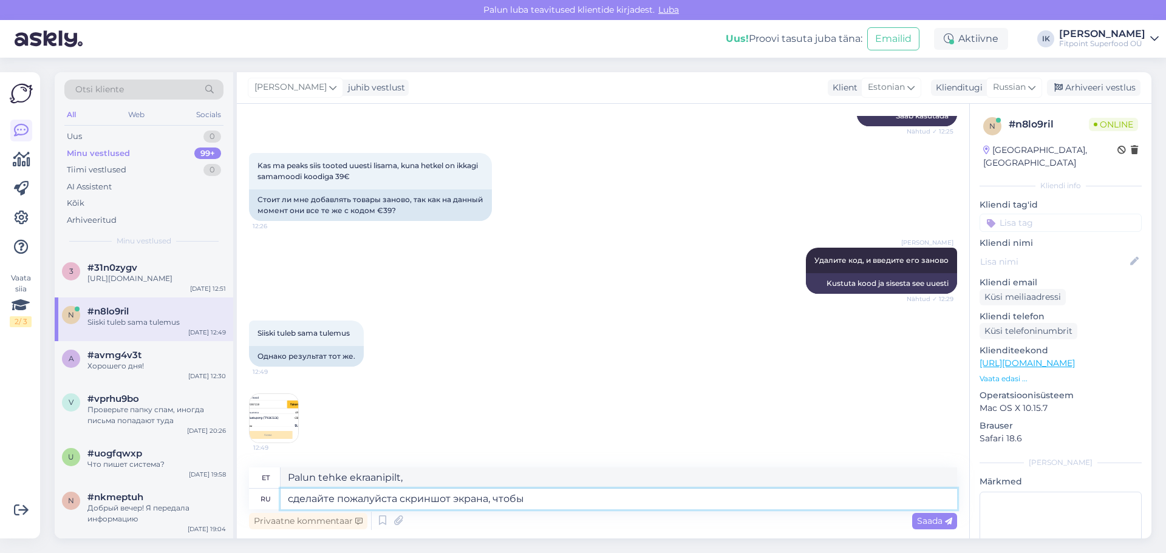
type textarea "сделайте пожалуйста скриншот экрана, чтобы п"
type textarea "Palun tehke ekraanipildi, et"
type textarea "сделайте пожалуйста скриншот экрана, чтобы проверить то"
type textarea "Palun tehke kontrollimiseks ekraanipilt"
type textarea "сделайте пожалуйста скриншот экрана, чтобы проверить тот ж"
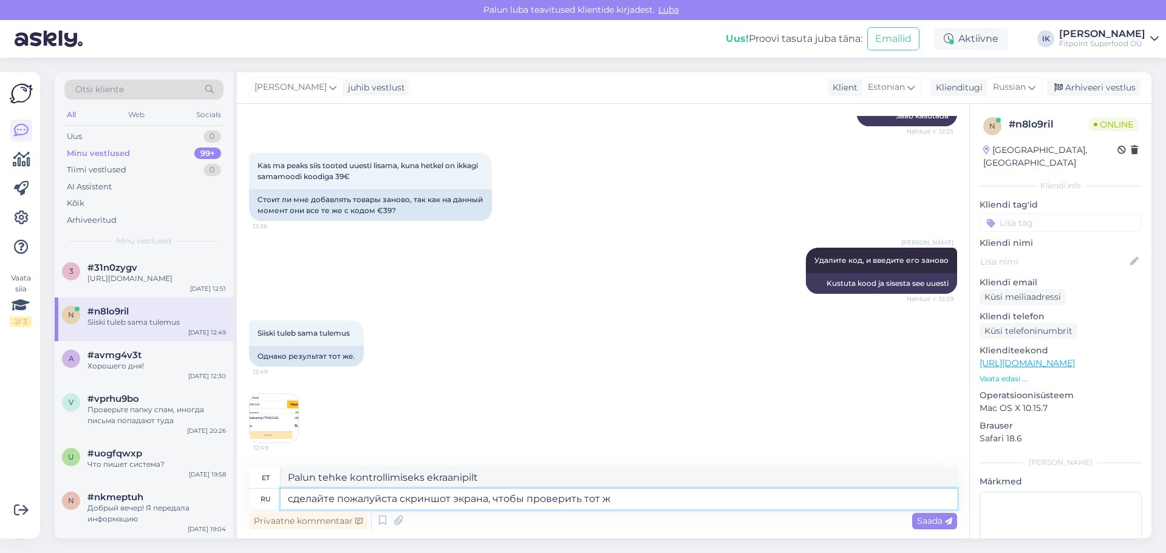
type textarea "palun tehke ekraanipilt, et seda kontrollida"
type textarea "сделайте пожалуйста скриншот экрана, чтобы проверить тот же [PERSON_NAME]"
type textarea "Palun tehke ekraanipilt, et sama kontrollida"
type textarea "сделайте пожалуйста скриншот экрана, чтобы проверить тот же товар."
type textarea "Palun tehke sama toote kontrollimiseks ekraanipilt."
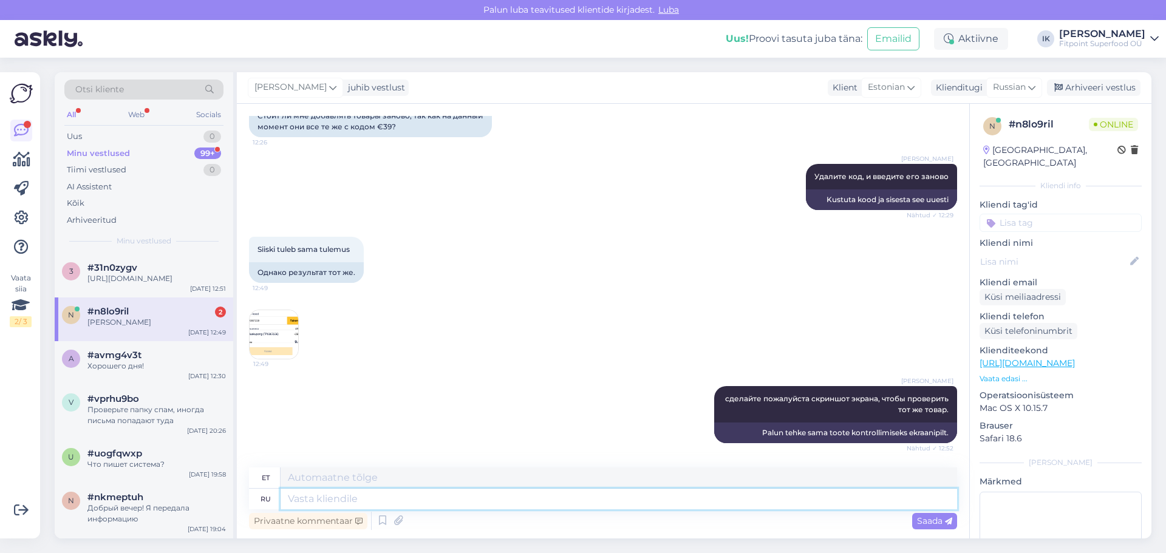
scroll to position [1117, 0]
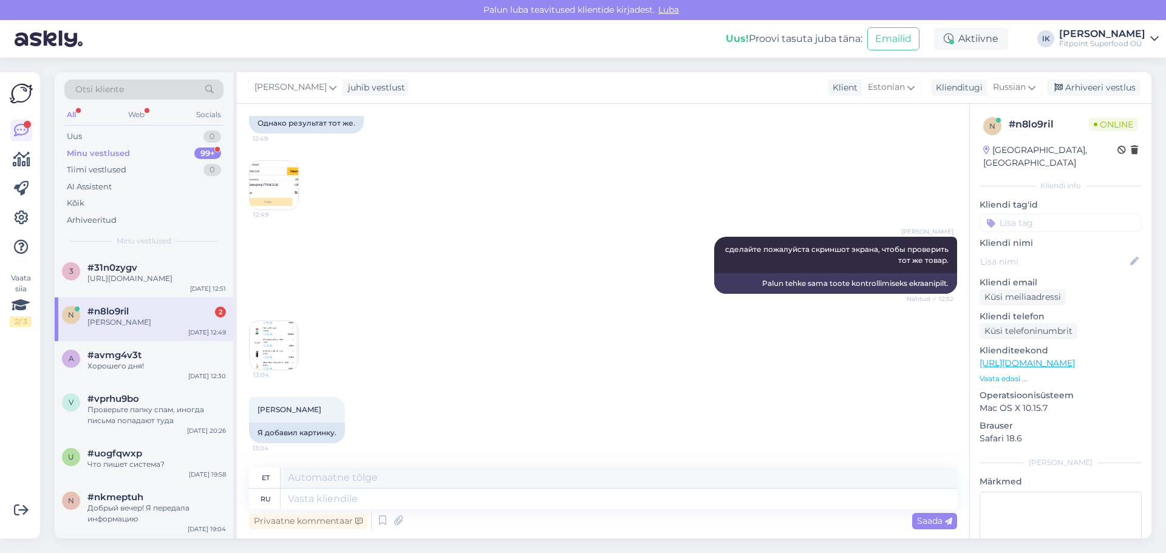
click at [157, 321] on div "[PERSON_NAME]" at bounding box center [156, 322] width 138 height 11
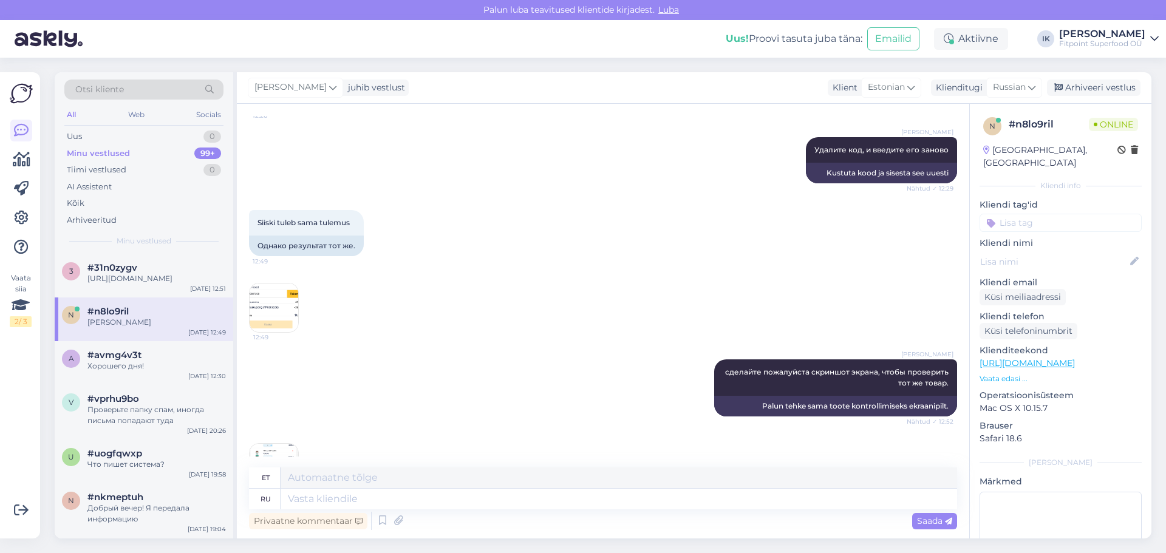
scroll to position [995, 0]
click at [279, 300] on img at bounding box center [274, 306] width 49 height 49
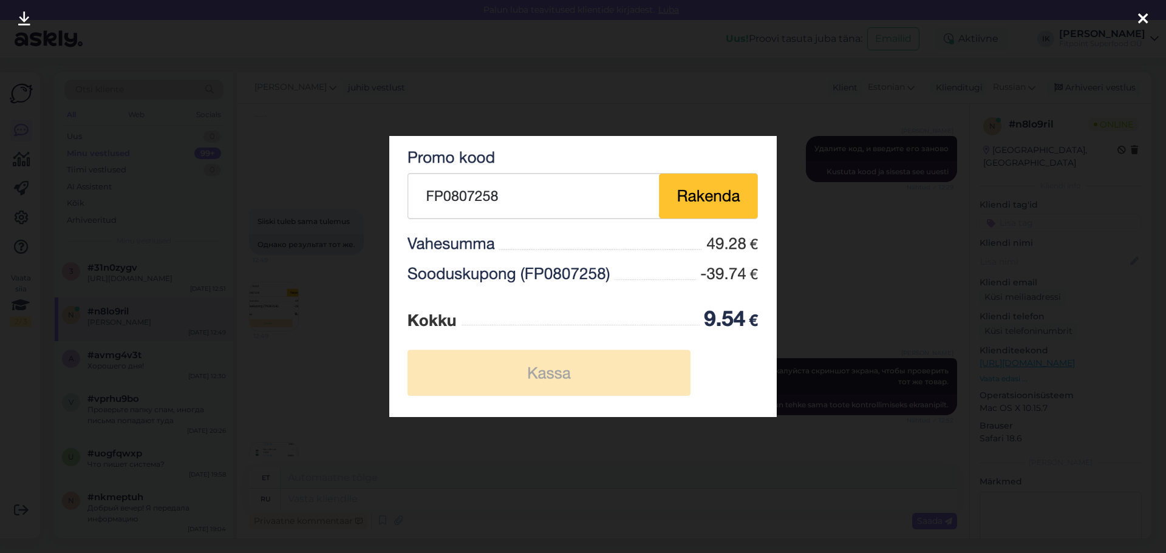
click at [868, 311] on div at bounding box center [583, 276] width 1166 height 553
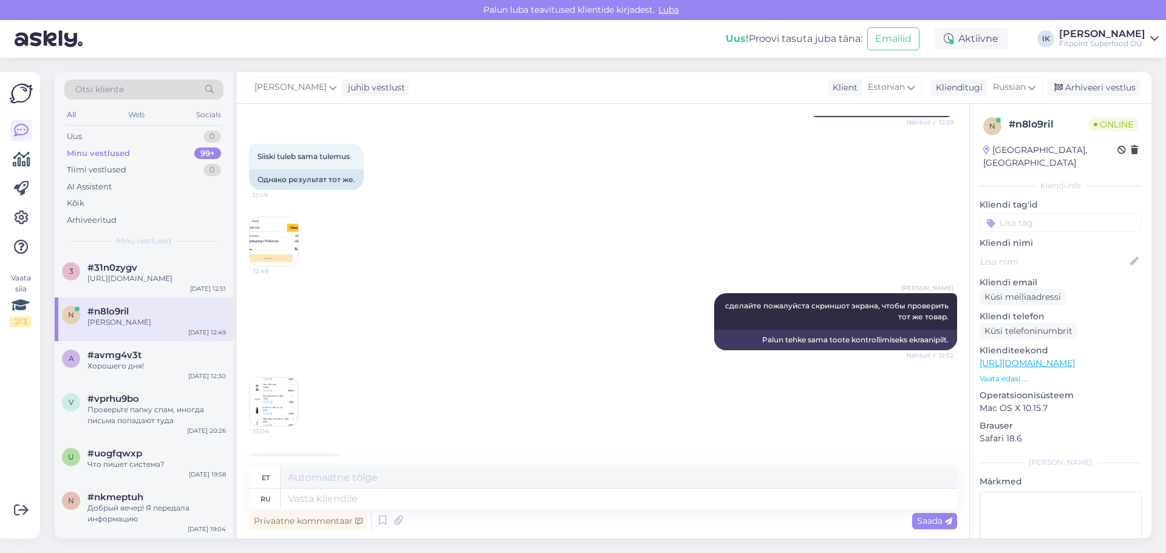
scroll to position [1117, 0]
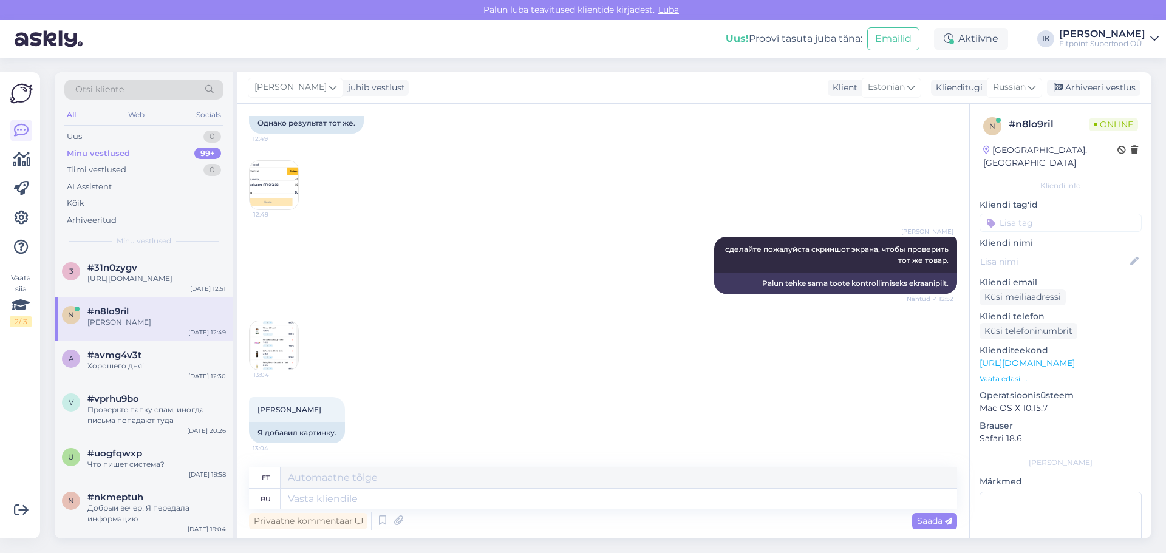
click at [290, 359] on img at bounding box center [274, 345] width 49 height 49
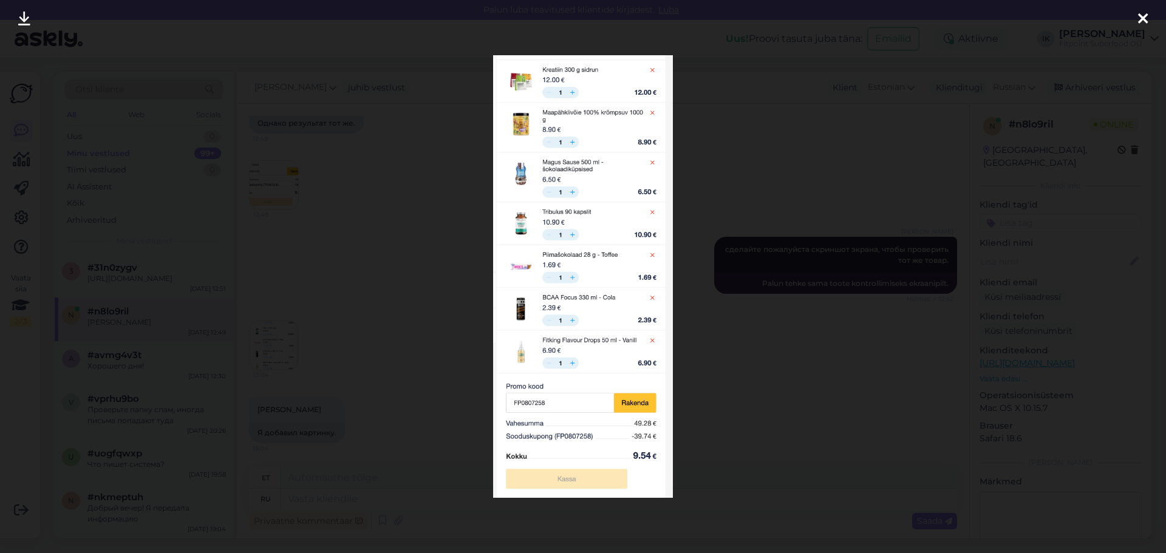
click at [789, 285] on div at bounding box center [583, 276] width 1166 height 553
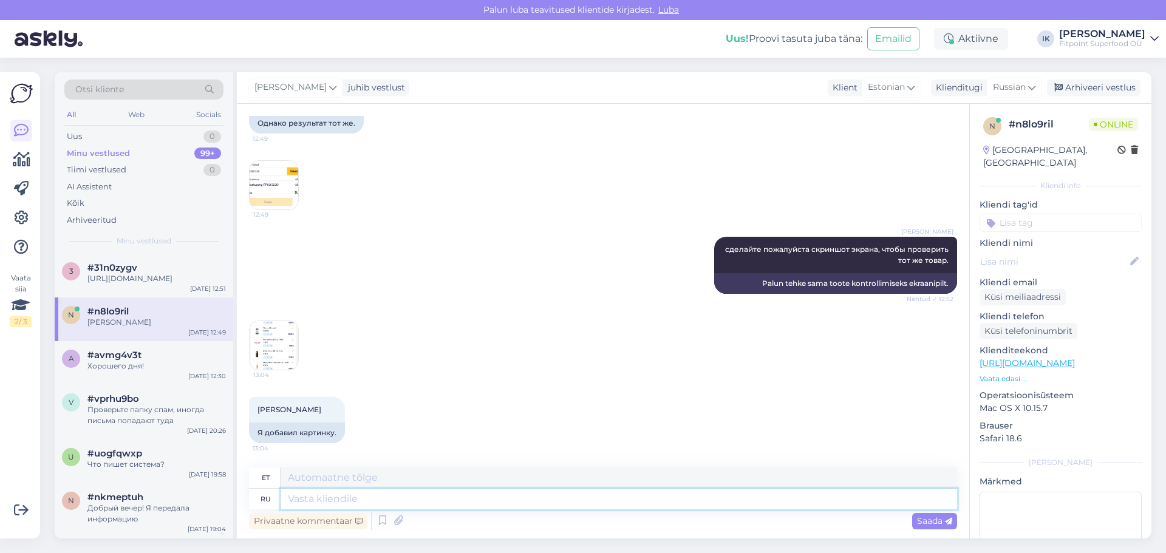
click at [426, 494] on textarea at bounding box center [619, 499] width 676 height 21
type textarea "V"
type textarea "Сейчас"
type textarea "Nüüd"
type textarea "Сейчас проверим в"
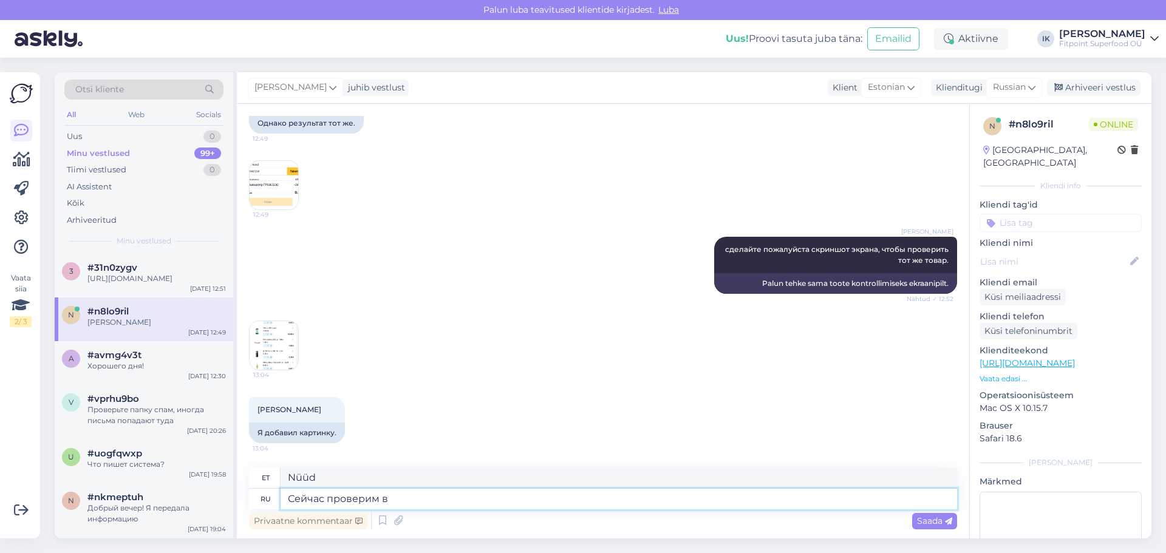
type textarea "Kontrollime nüüd"
type textarea "Сейчас проверим в сис"
type textarea "Kontrollime seda nüüd"
type textarea "Сейчас проверим в системе"
type textarea "Kontrollime seda nüüd süsteemis."
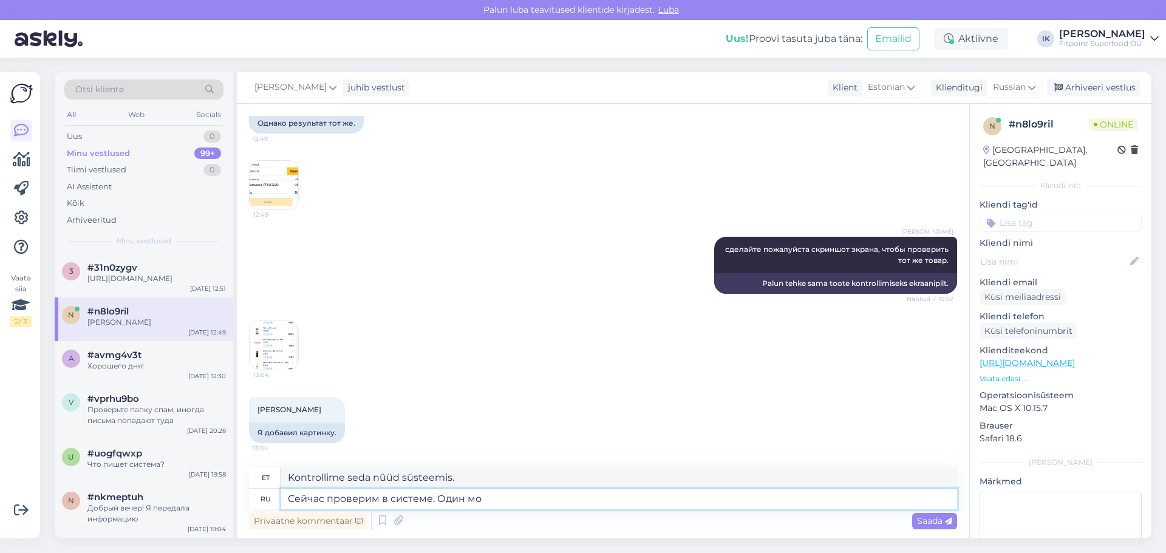
type textarea "Сейчас проверим в системе. Один мом"
type textarea "Nüüd kontrollime süsteemi. Üks"
type textarea "Сейчас проверим в системе. Один момент."
type textarea "Nüüd kontrollime süsteemi. Üks hetk."
type textarea "Сейчас проверим в системе. Один момент."
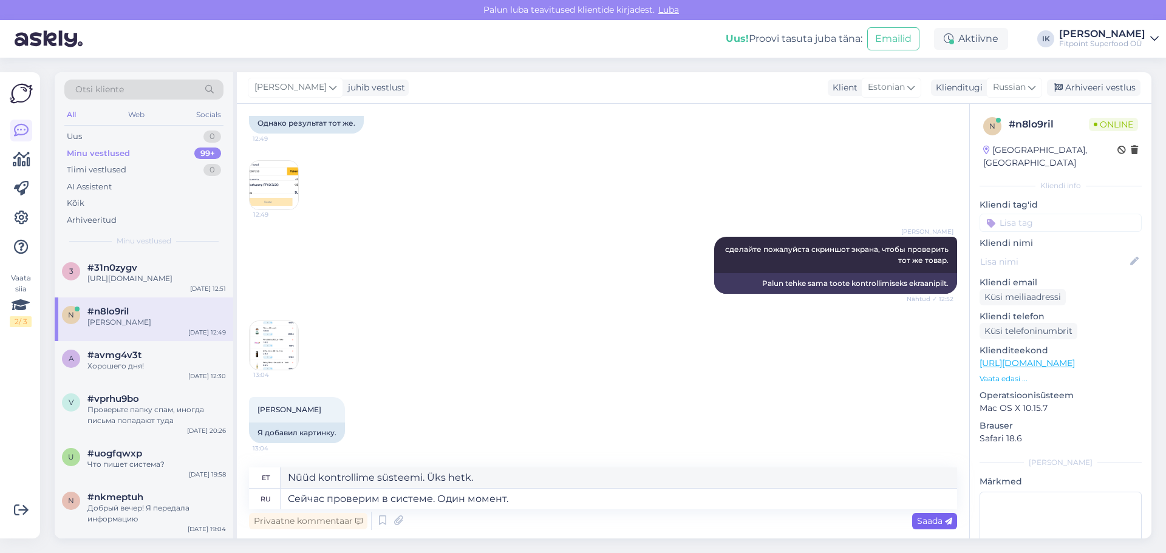
click at [926, 513] on div "Saada" at bounding box center [934, 521] width 45 height 16
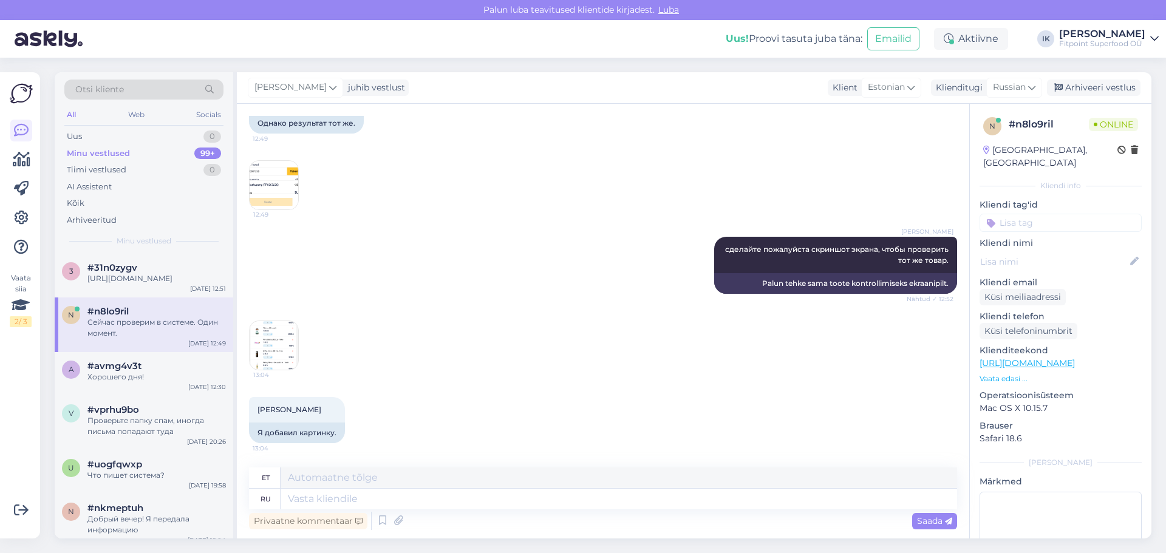
scroll to position [1189, 0]
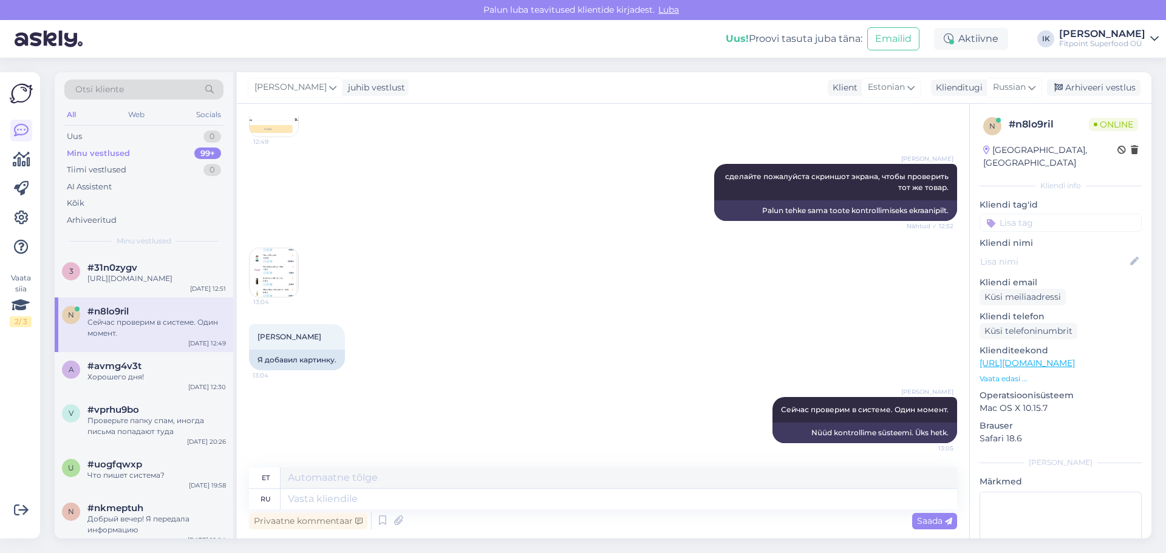
click at [264, 275] on img at bounding box center [274, 272] width 49 height 49
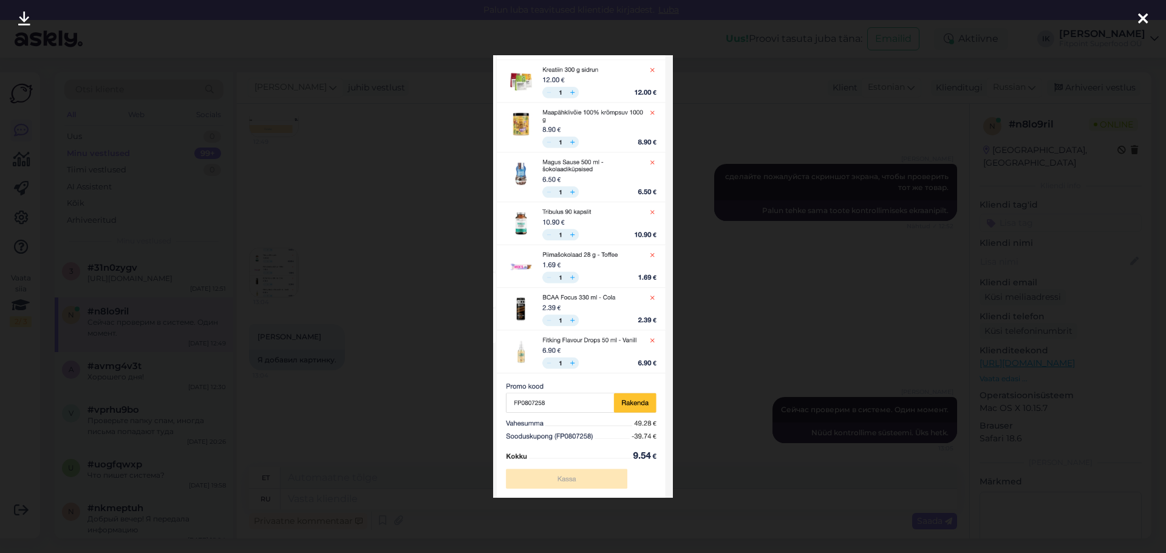
click at [829, 267] on div at bounding box center [583, 276] width 1166 height 553
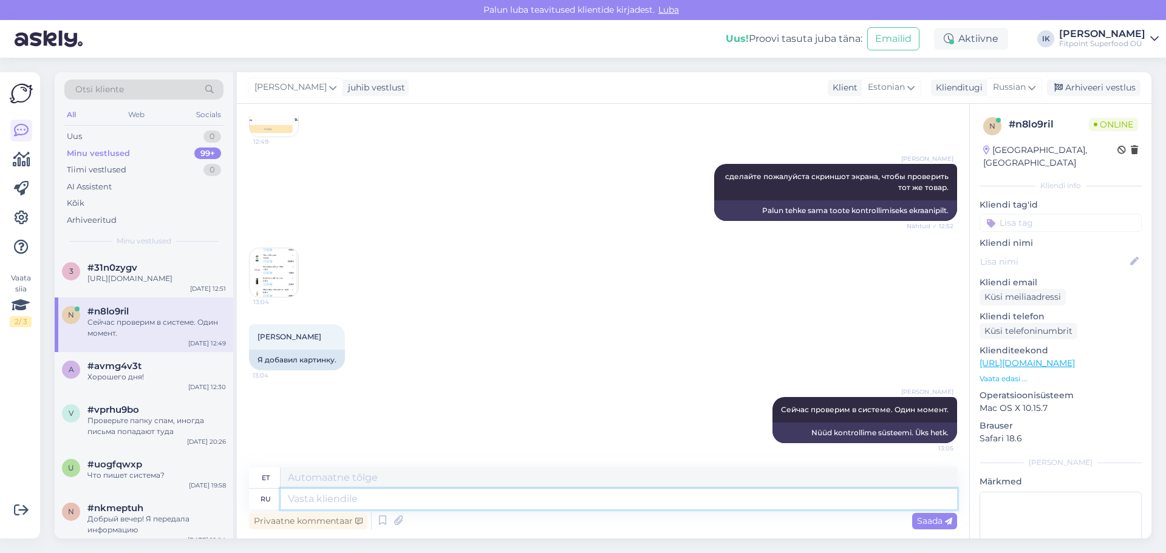
click at [413, 500] on textarea at bounding box center [619, 499] width 676 height 21
click at [274, 262] on img at bounding box center [274, 272] width 49 height 49
